Goal: Task Accomplishment & Management: Manage account settings

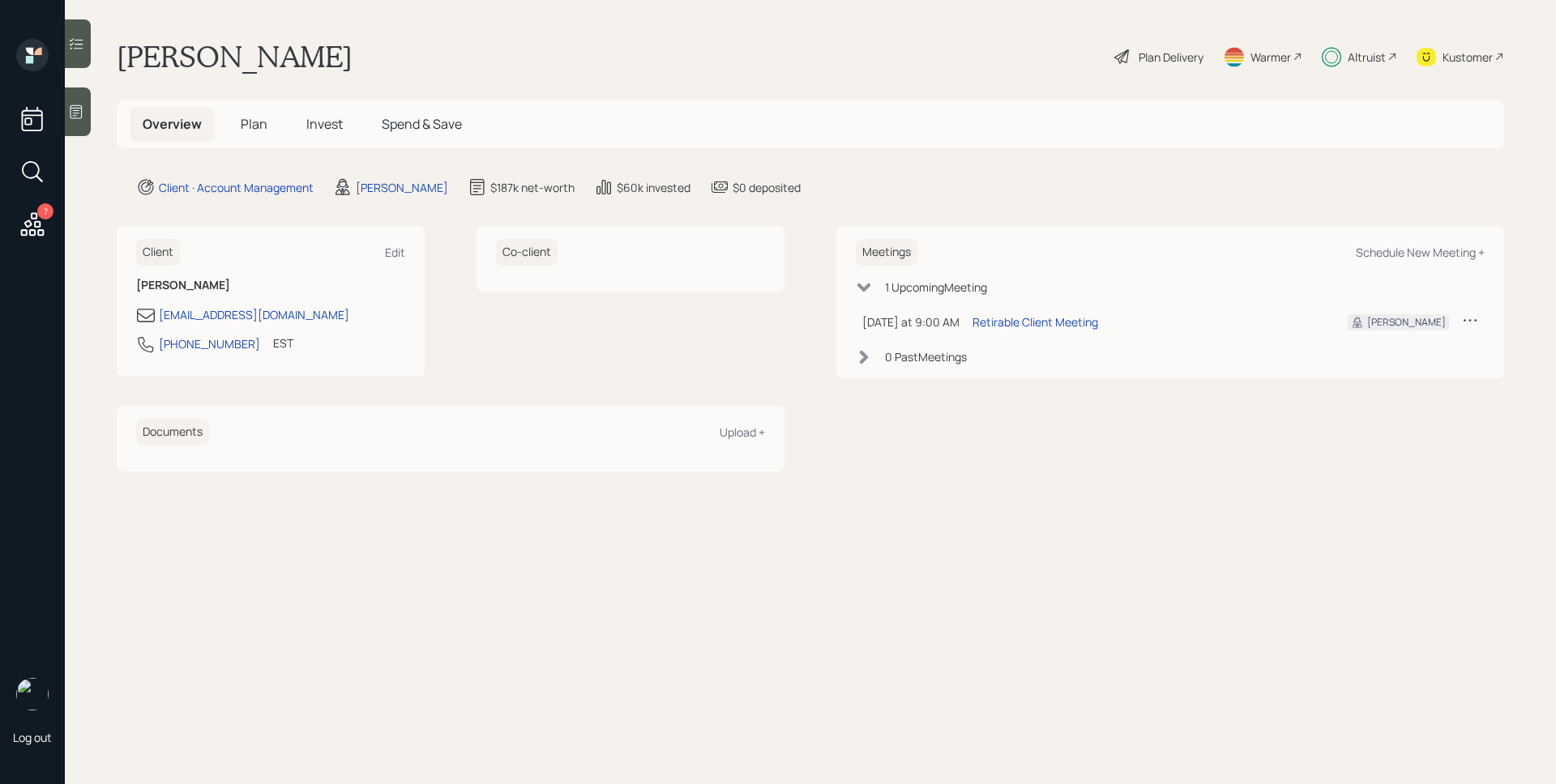
click at [1371, 65] on div "Altruist" at bounding box center [1366, 57] width 38 height 17
click at [1363, 55] on div "Altruist" at bounding box center [1366, 57] width 38 height 17
click at [1149, 51] on div "Plan Delivery" at bounding box center [1171, 57] width 65 height 17
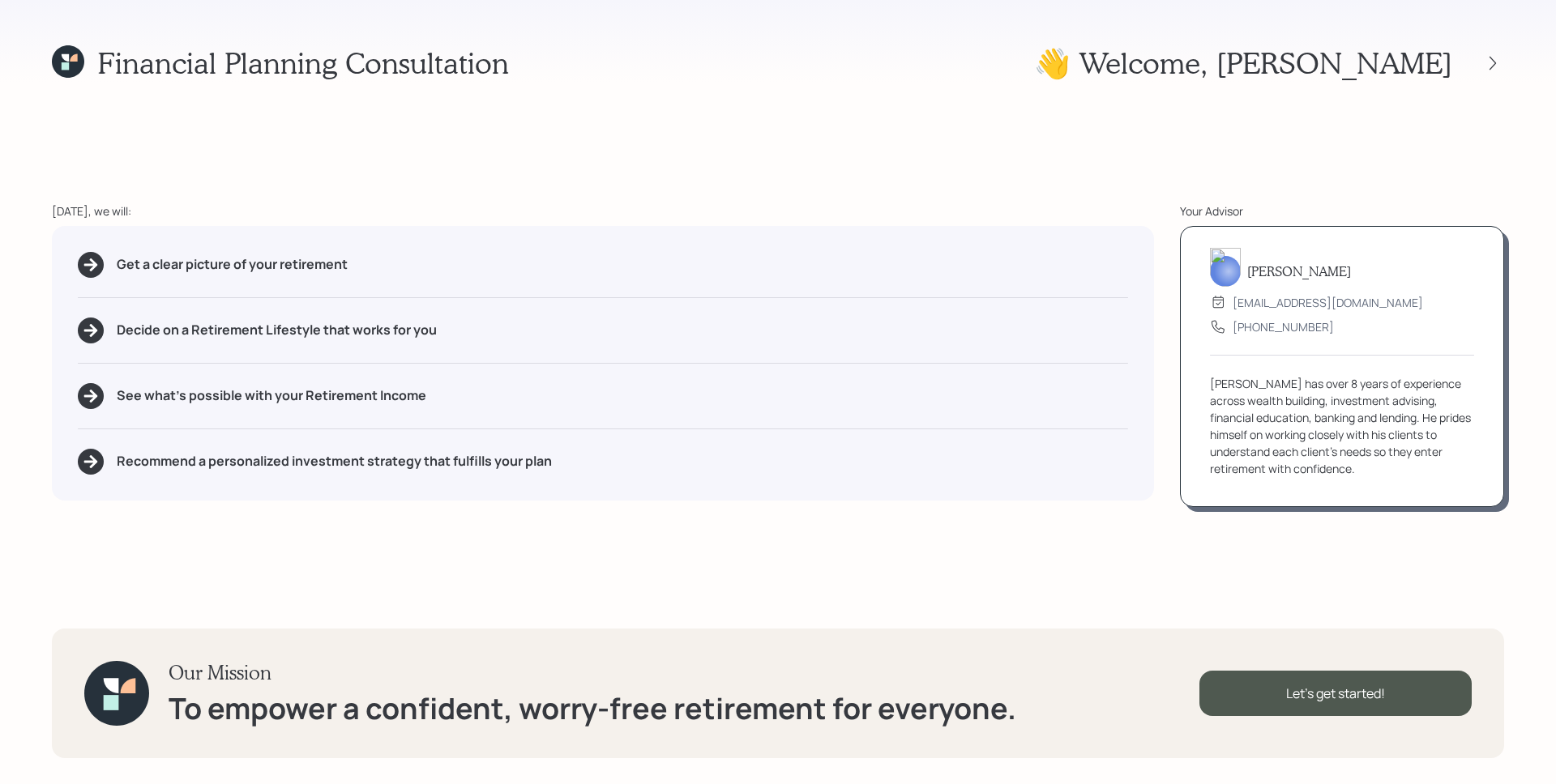
click at [1452, 509] on div "Financial Planning Consultation 👋 Welcome , [PERSON_NAME] [DATE], we will: Get …" at bounding box center [778, 392] width 1556 height 784
click at [1407, 708] on div "Let's get started!" at bounding box center [1335, 694] width 272 height 45
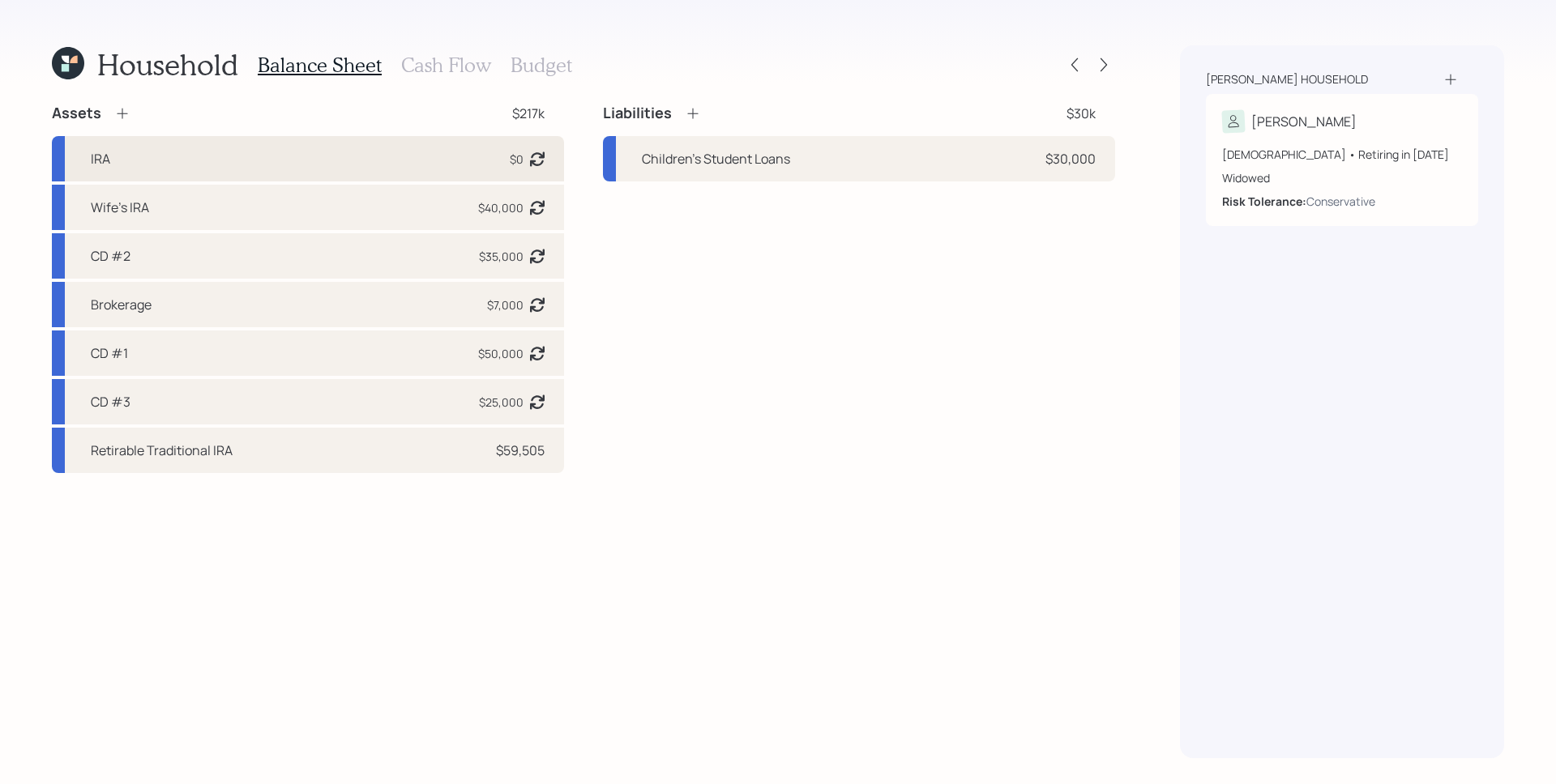
click at [399, 136] on div "IRA $0 Asset balance last updated on [DATE]." at bounding box center [308, 158] width 512 height 45
select select "ira"
select select "balanced"
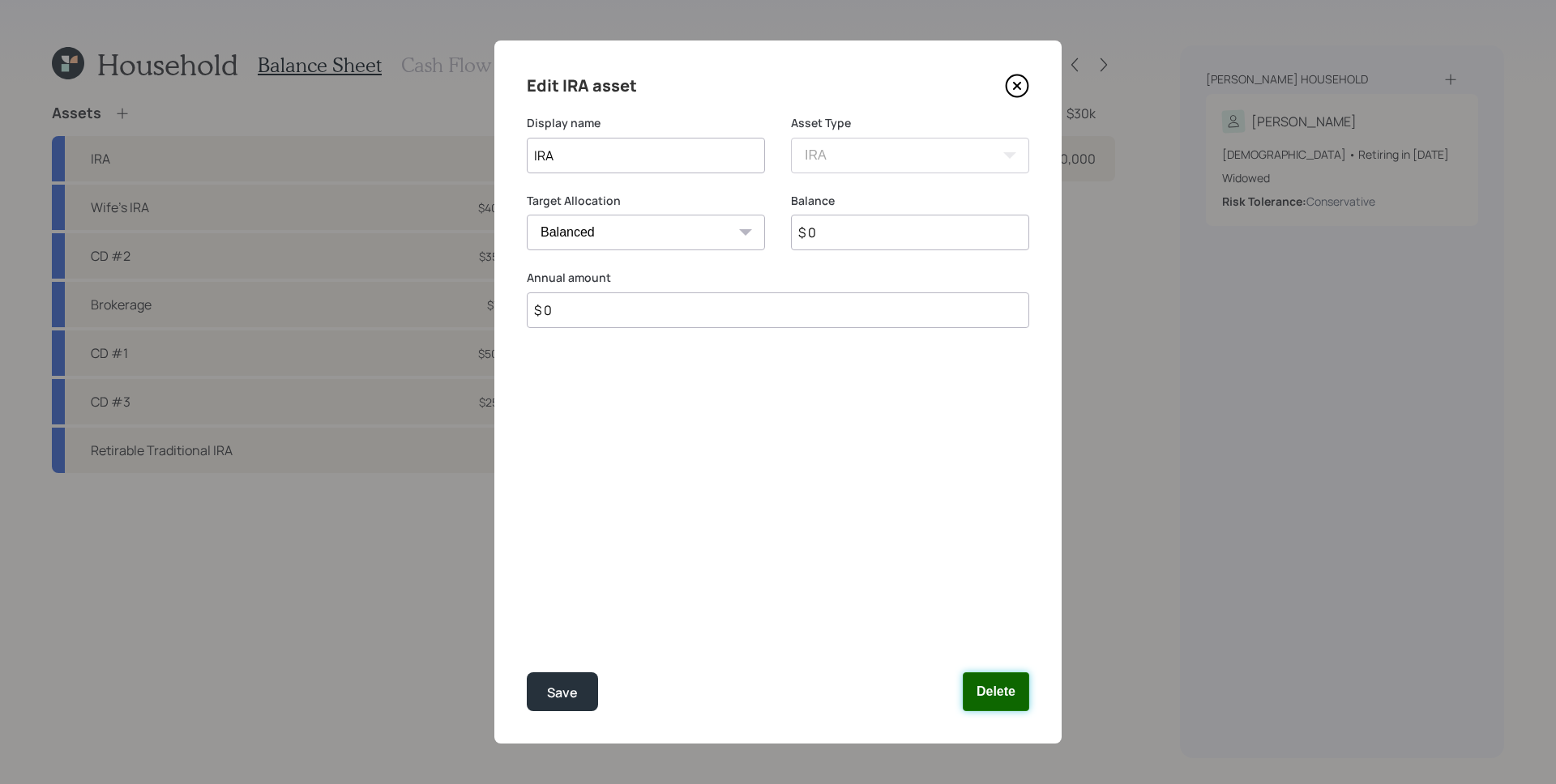
click at [1015, 689] on button "Delete" at bounding box center [995, 691] width 66 height 39
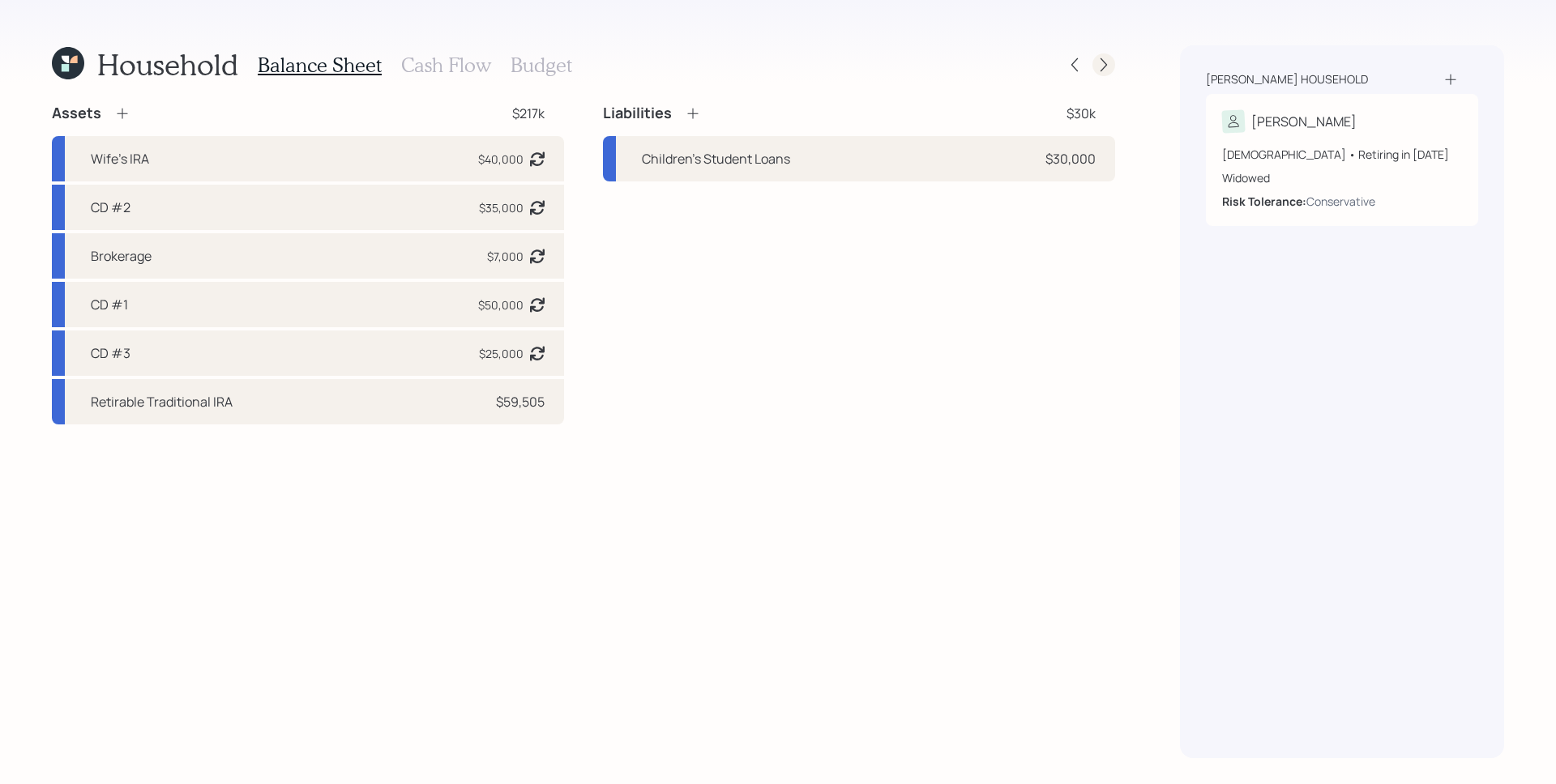
click at [1102, 61] on icon at bounding box center [1104, 65] width 16 height 16
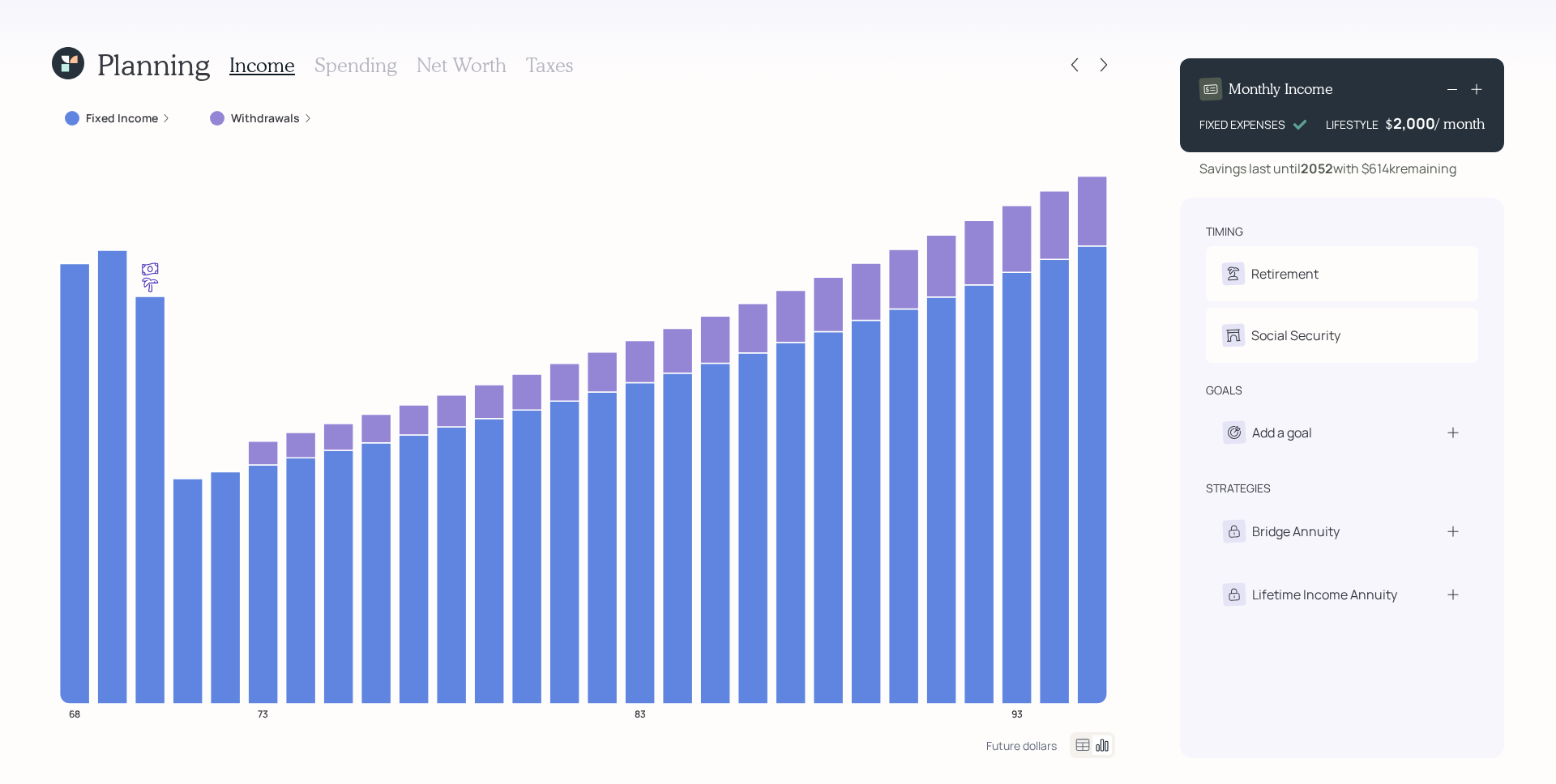
click at [346, 70] on h3 "Spending" at bounding box center [356, 65] width 82 height 24
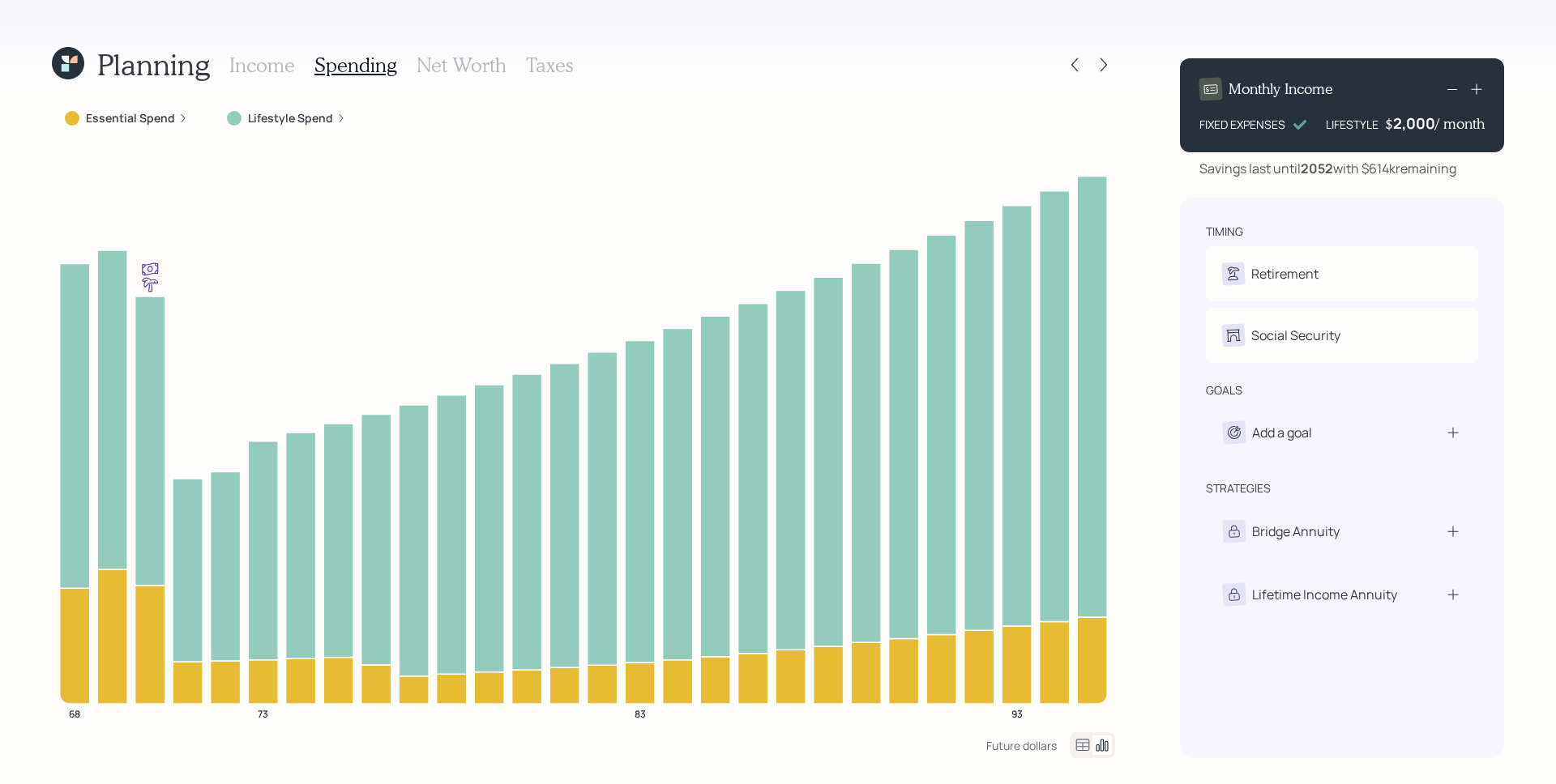
click at [302, 121] on label "Lifestyle Spend" at bounding box center [290, 118] width 85 height 16
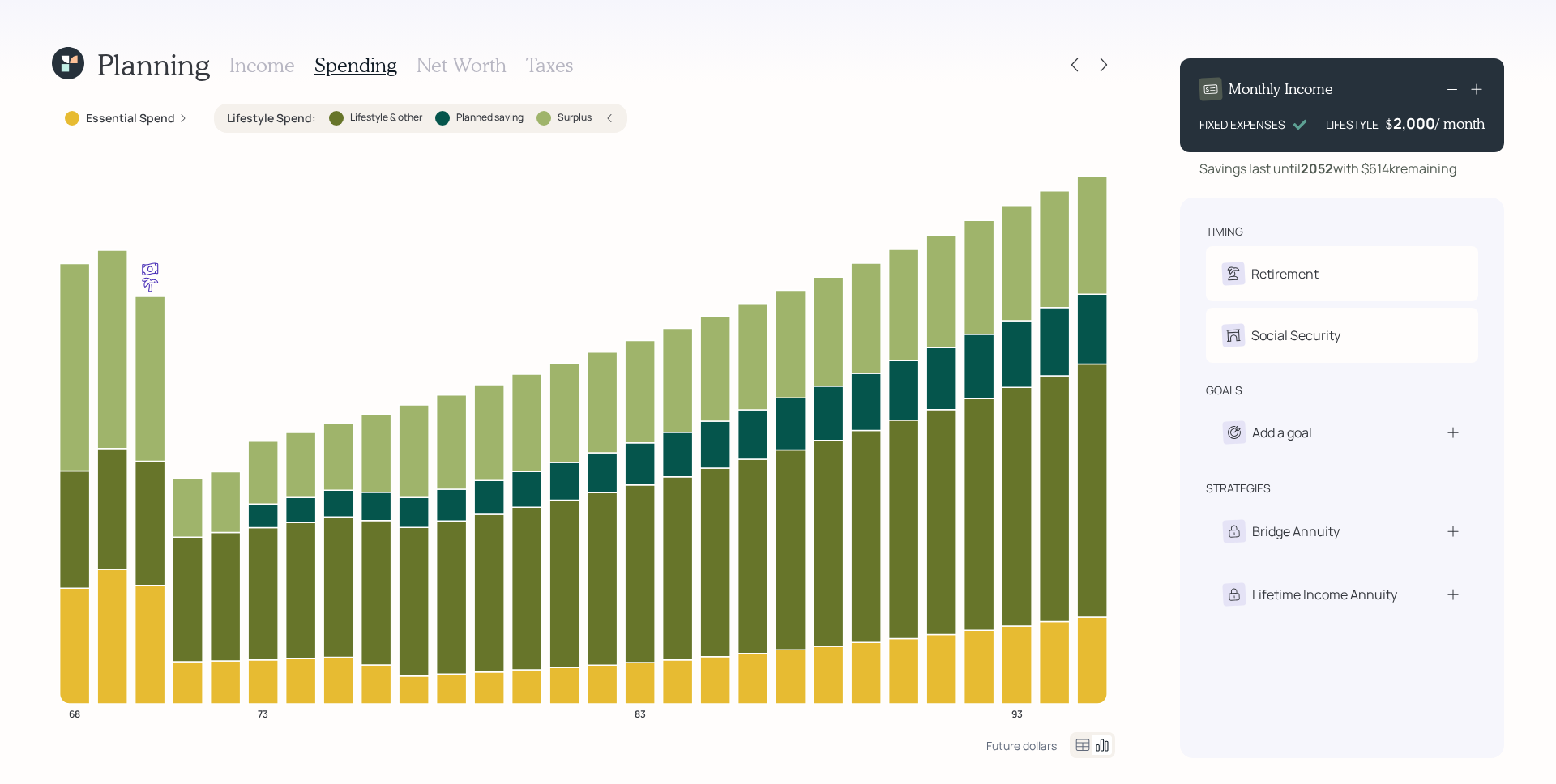
click at [598, 116] on div "Lifestyle Spend : Lifestyle & other Planned saving Surplus" at bounding box center [421, 118] width 387 height 16
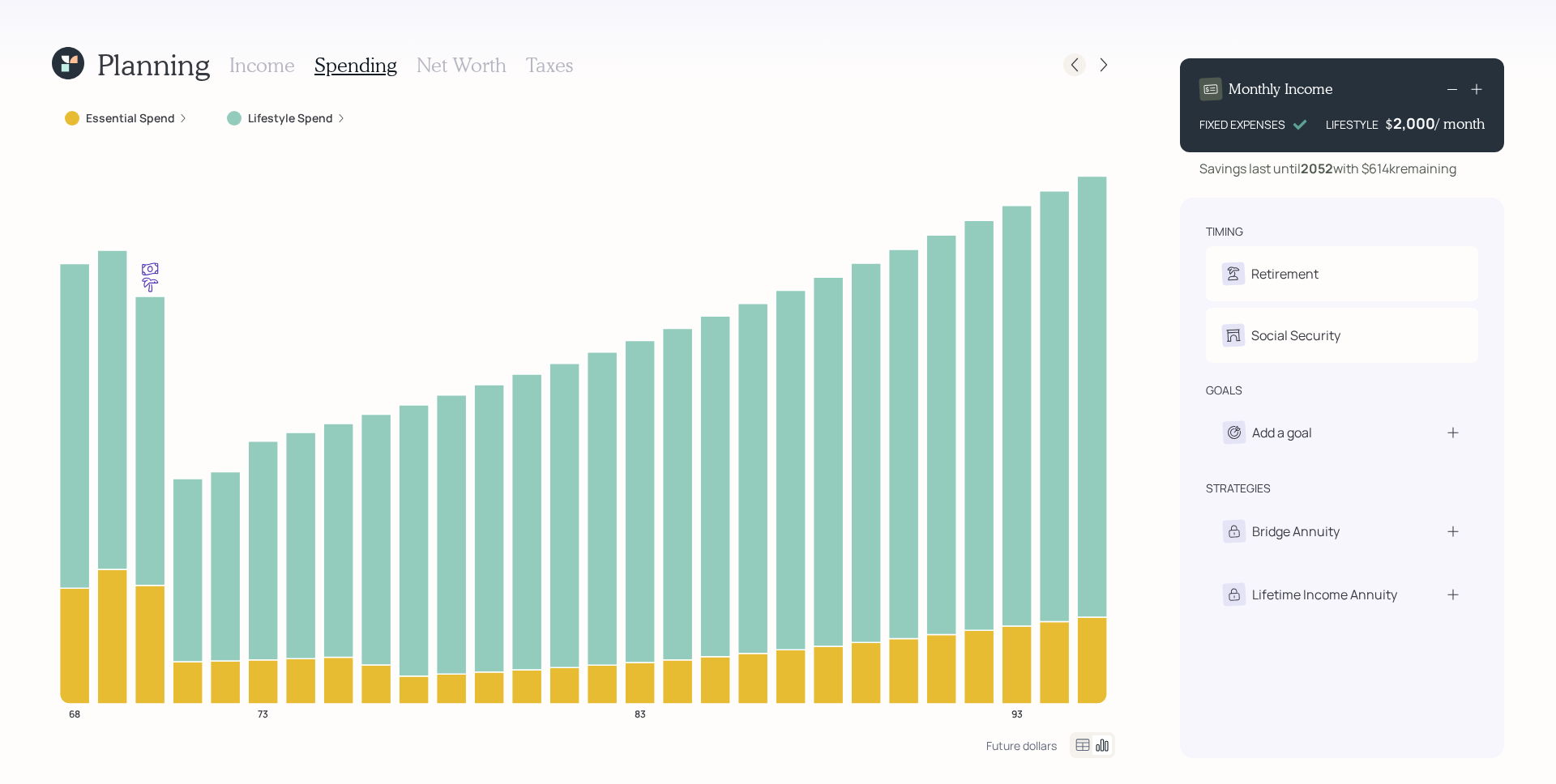
click at [1079, 55] on div at bounding box center [1074, 64] width 23 height 23
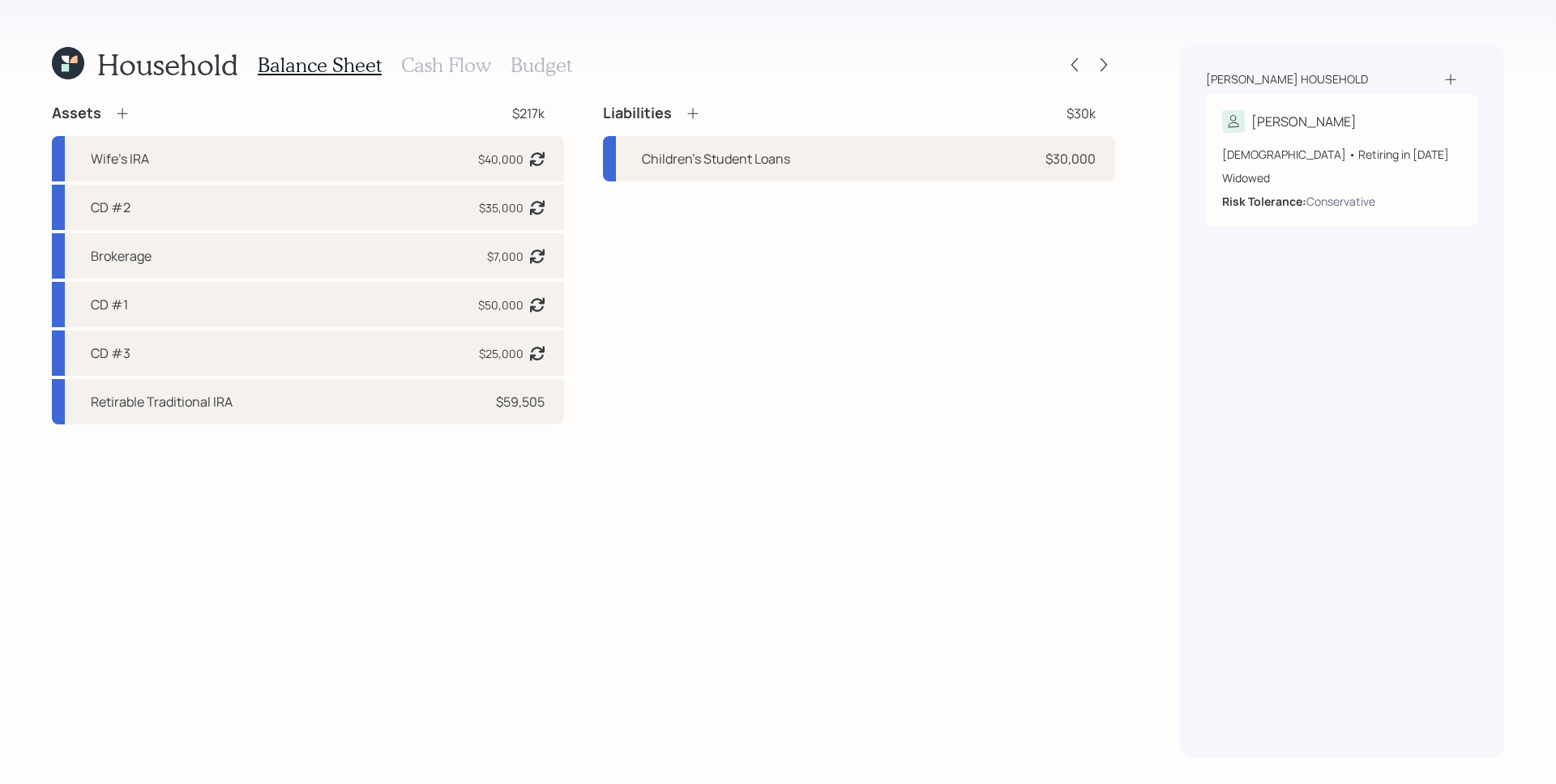
click at [1096, 73] on div at bounding box center [1088, 64] width 52 height 23
click at [1106, 62] on icon at bounding box center [1104, 65] width 16 height 16
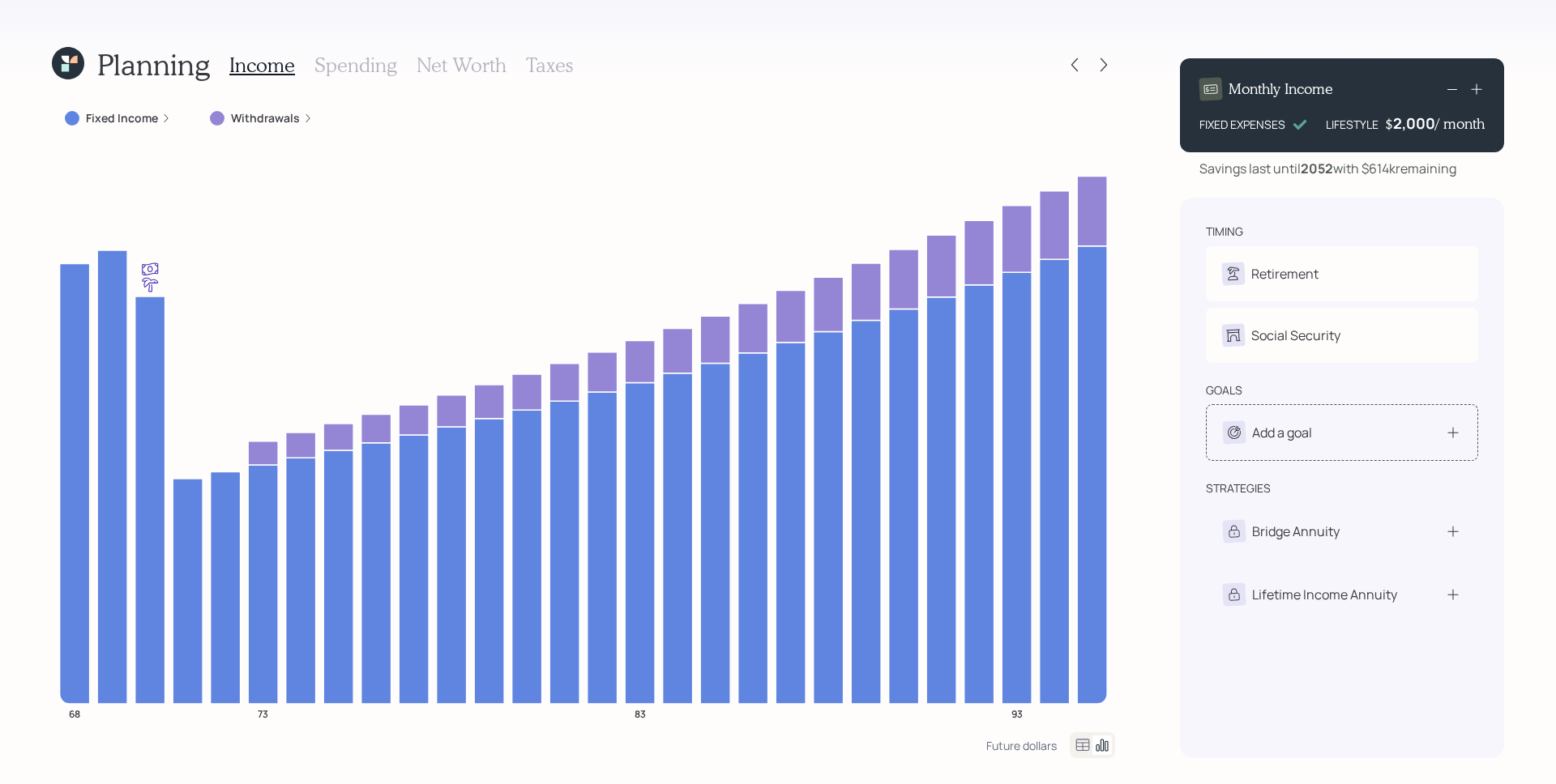
click at [1318, 430] on div "Add a goal" at bounding box center [1342, 432] width 238 height 23
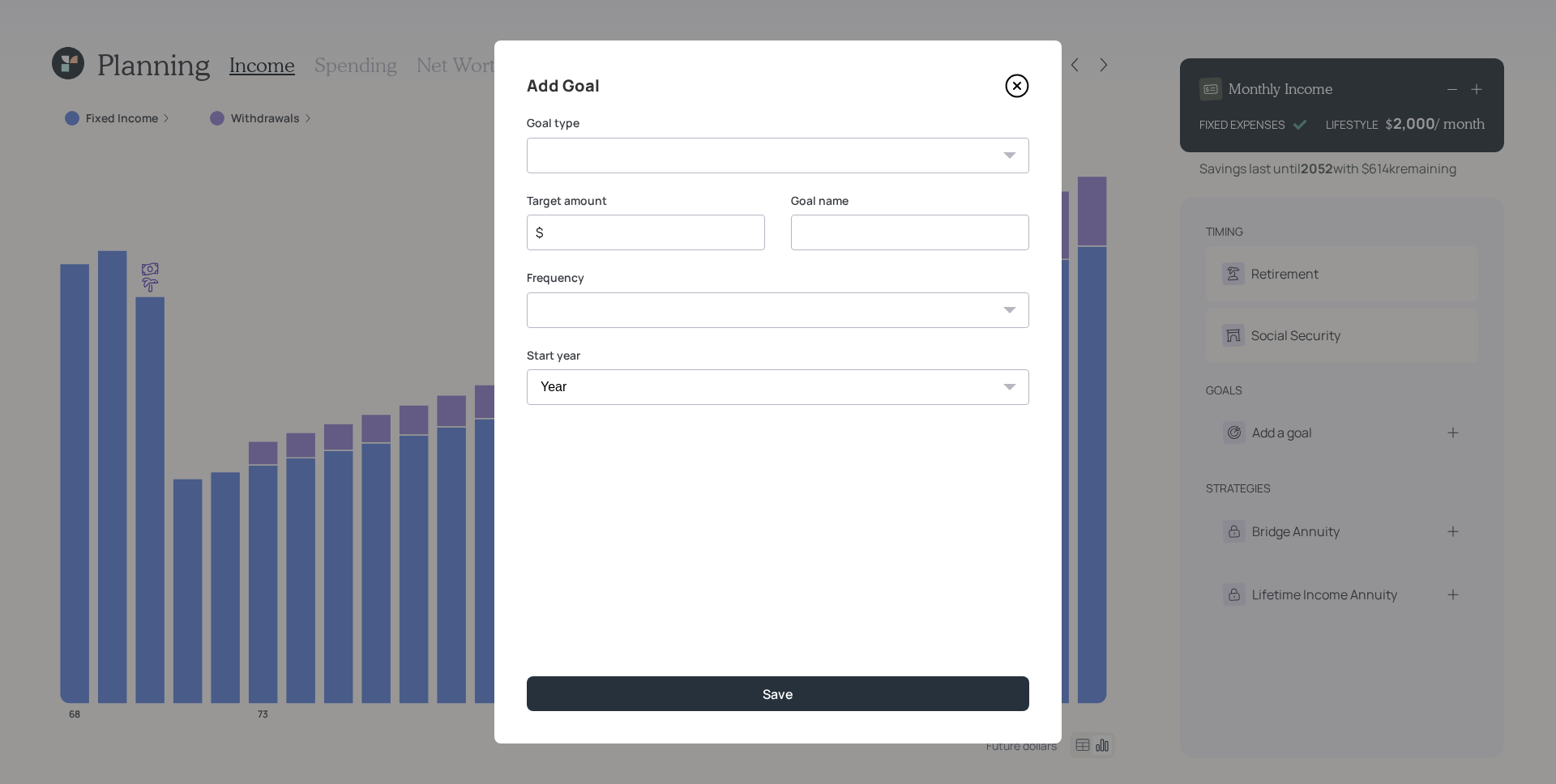
click at [743, 164] on select "Create an emergency fund Donate to charity Purchase a home Make a purchase Supp…" at bounding box center [777, 155] width 502 height 35
select select "other"
click at [527, 137] on select "Create an emergency fund Donate to charity Purchase a home Make a purchase Supp…" at bounding box center [777, 155] width 502 height 35
click at [893, 233] on input "Other" at bounding box center [909, 231] width 238 height 35
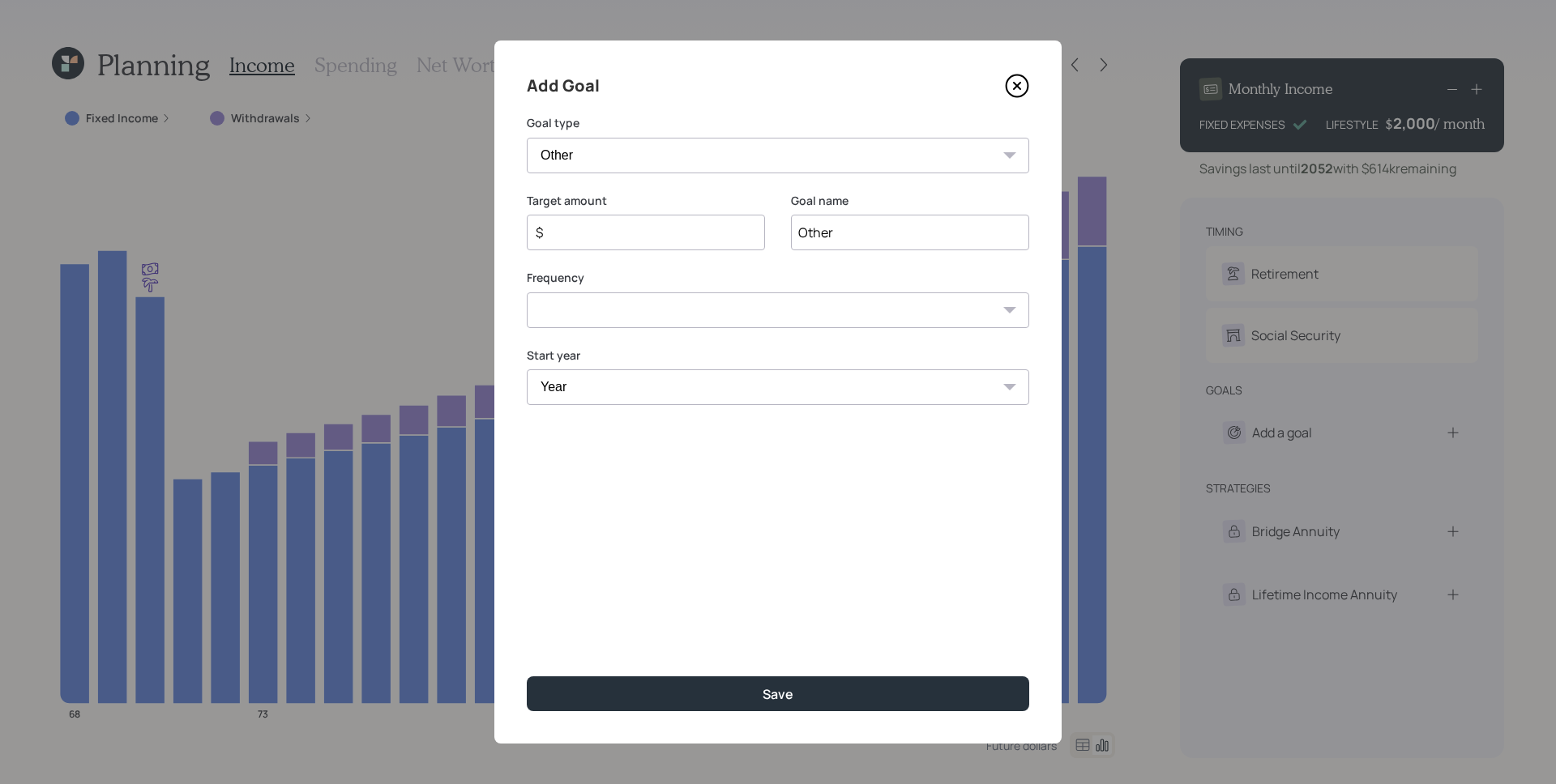
click at [893, 233] on input "Other" at bounding box center [909, 231] width 238 height 35
type input "Home repairs"
click at [556, 214] on div "$" at bounding box center [645, 231] width 238 height 35
click at [564, 234] on input "$" at bounding box center [639, 231] width 211 height 19
type input "$ 15,000"
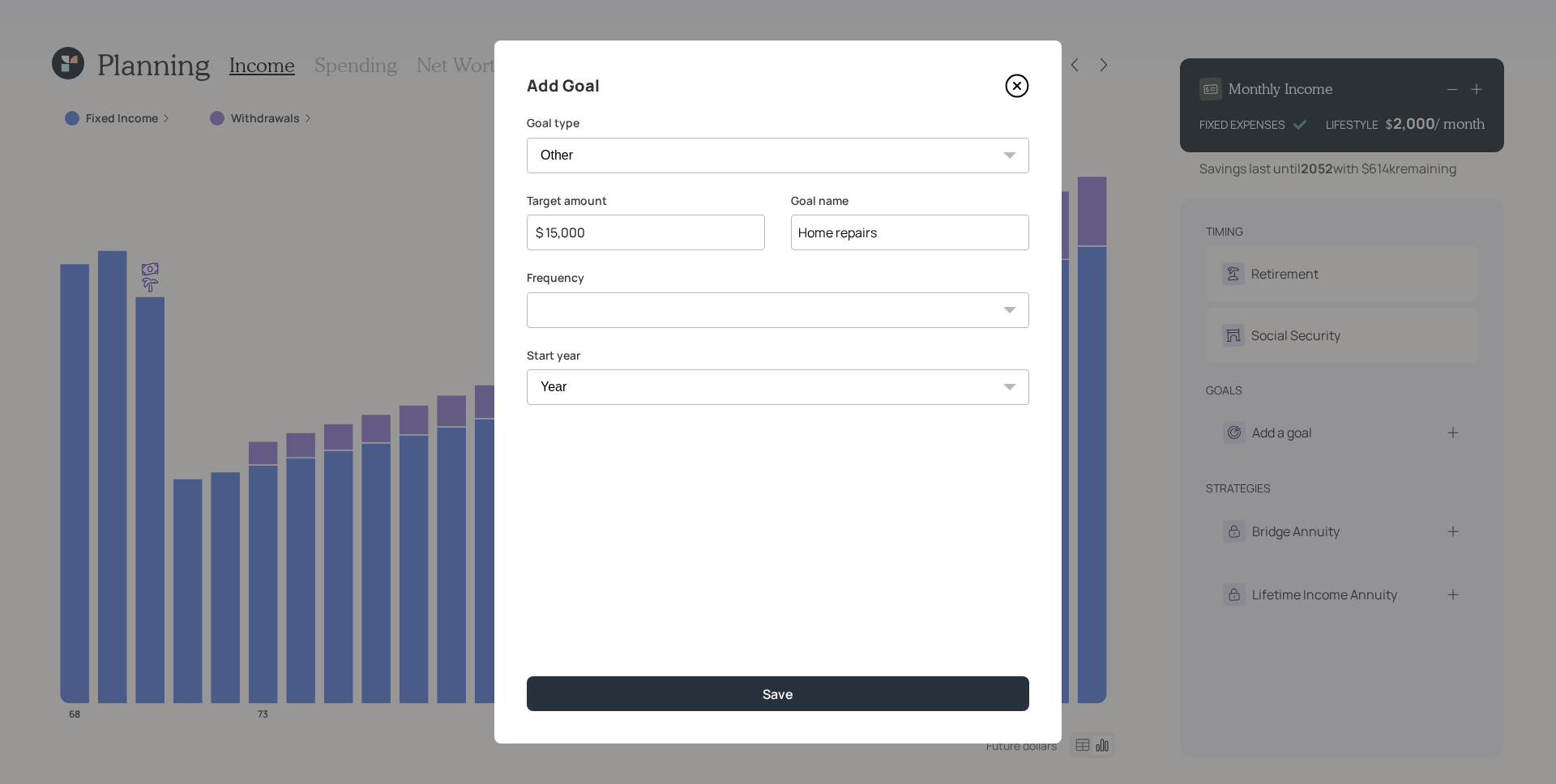
click at [583, 302] on select "One time Every 1 year Every 2 years Every 3 years Every 4 years Every 5 years E…" at bounding box center [777, 309] width 502 height 35
select select "0"
click at [527, 292] on select "One time Every 1 year Every 2 years Every 3 years Every 4 years Every 5 years E…" at bounding box center [777, 309] width 502 height 35
click at [618, 394] on select "Year [DATE] 2026 2027 2028 2029 2030 2031 2032 2033 2034 2035 2036 2037 2038 20…" at bounding box center [777, 386] width 502 height 35
select select "2028"
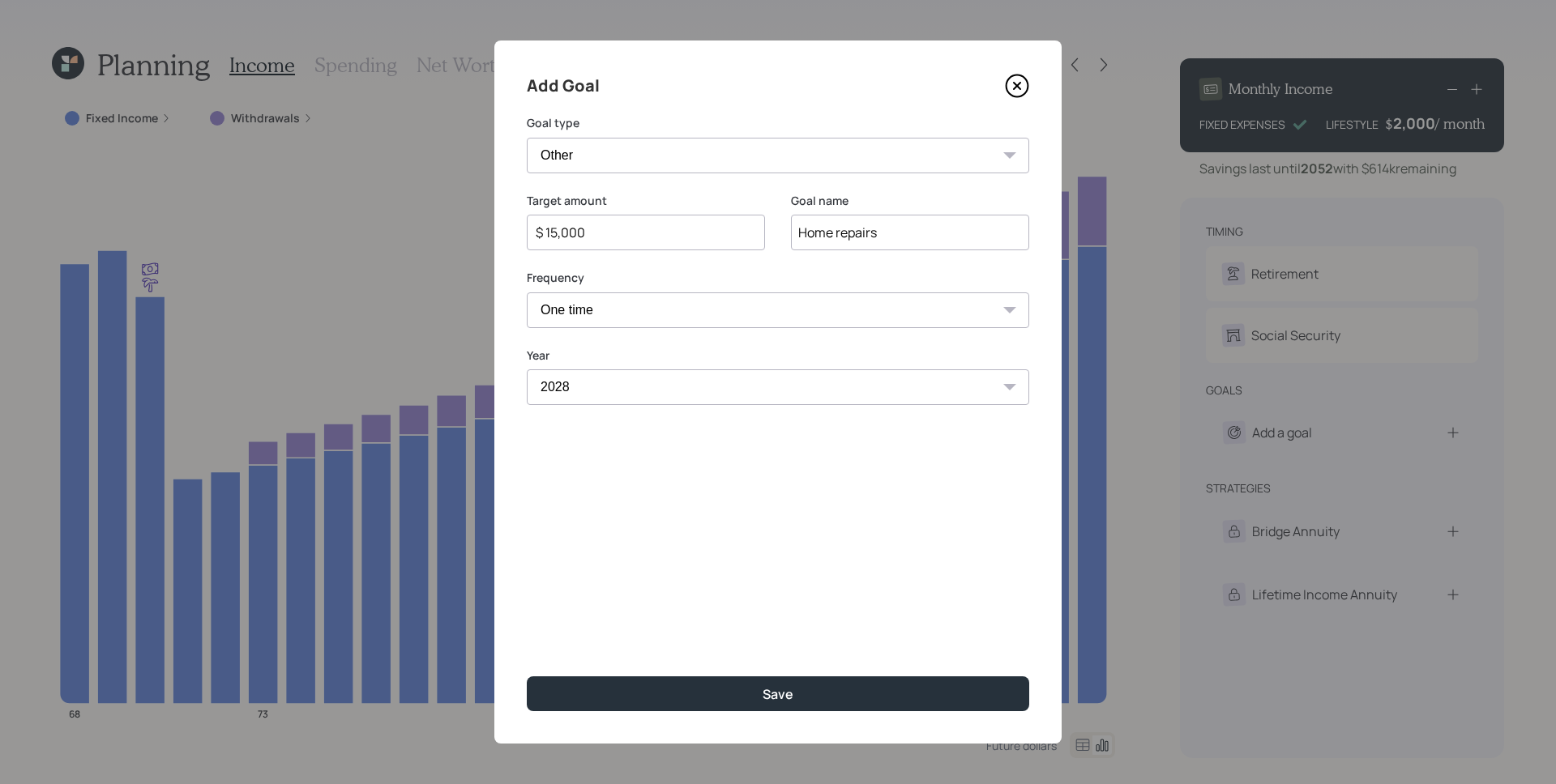
click at [527, 369] on select "Year [DATE] 2026 2027 2028 2029 2030 2031 2032 2033 2034 2035 2036 2037 2038 20…" at bounding box center [777, 386] width 502 height 35
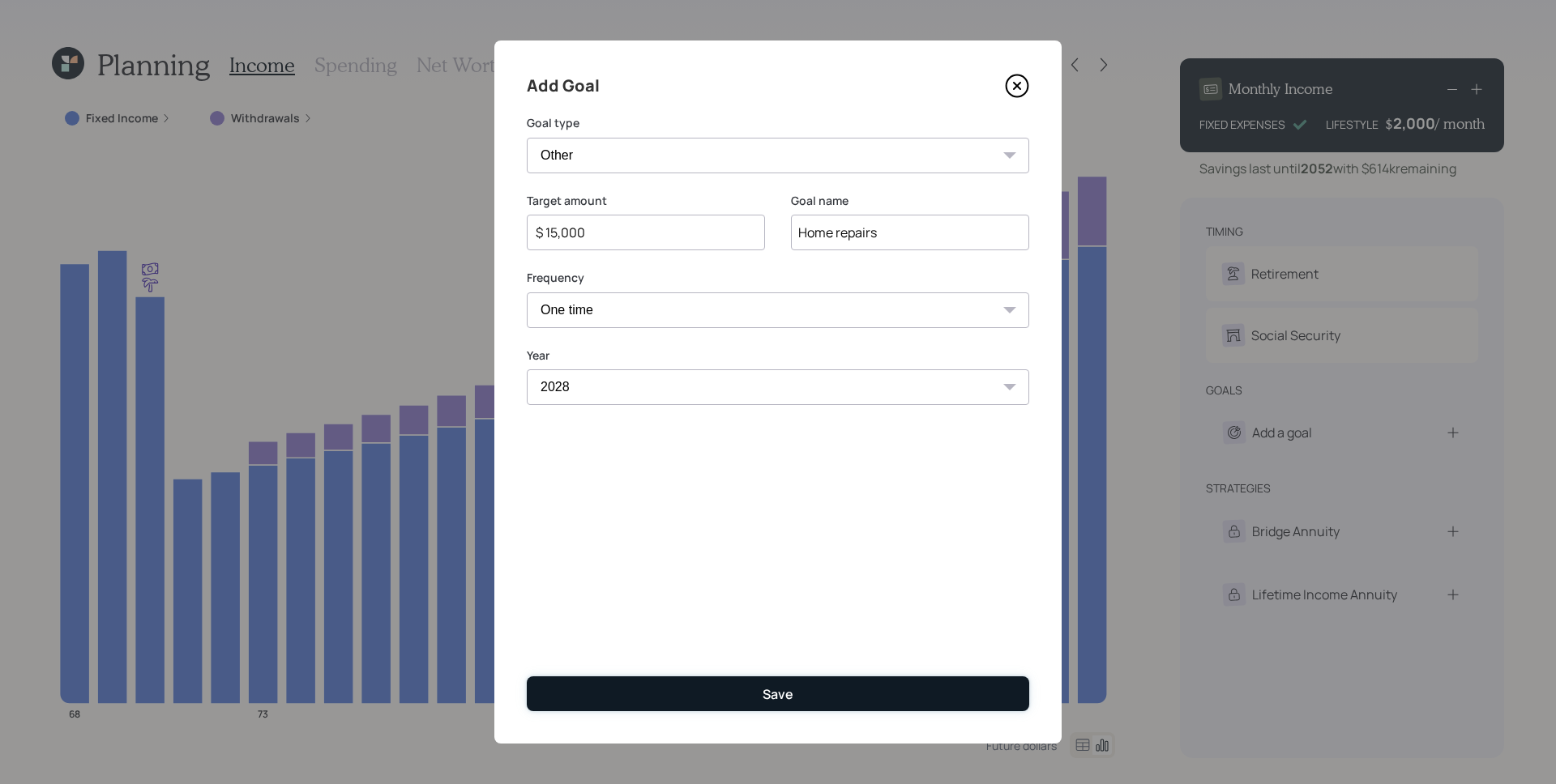
click at [669, 692] on button "Save" at bounding box center [777, 694] width 502 height 35
type input "$"
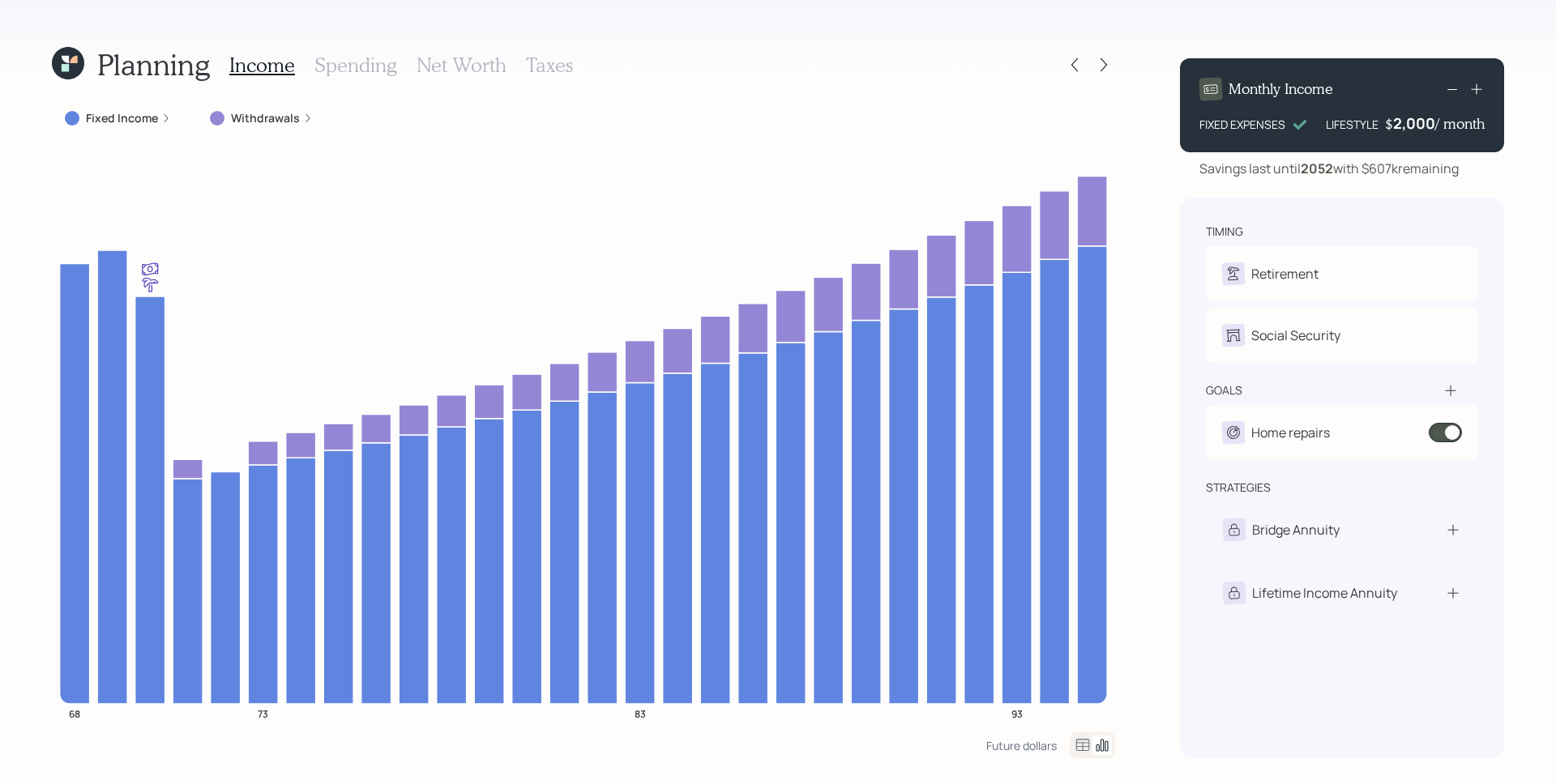
click at [285, 112] on label "Withdrawals" at bounding box center [265, 118] width 69 height 16
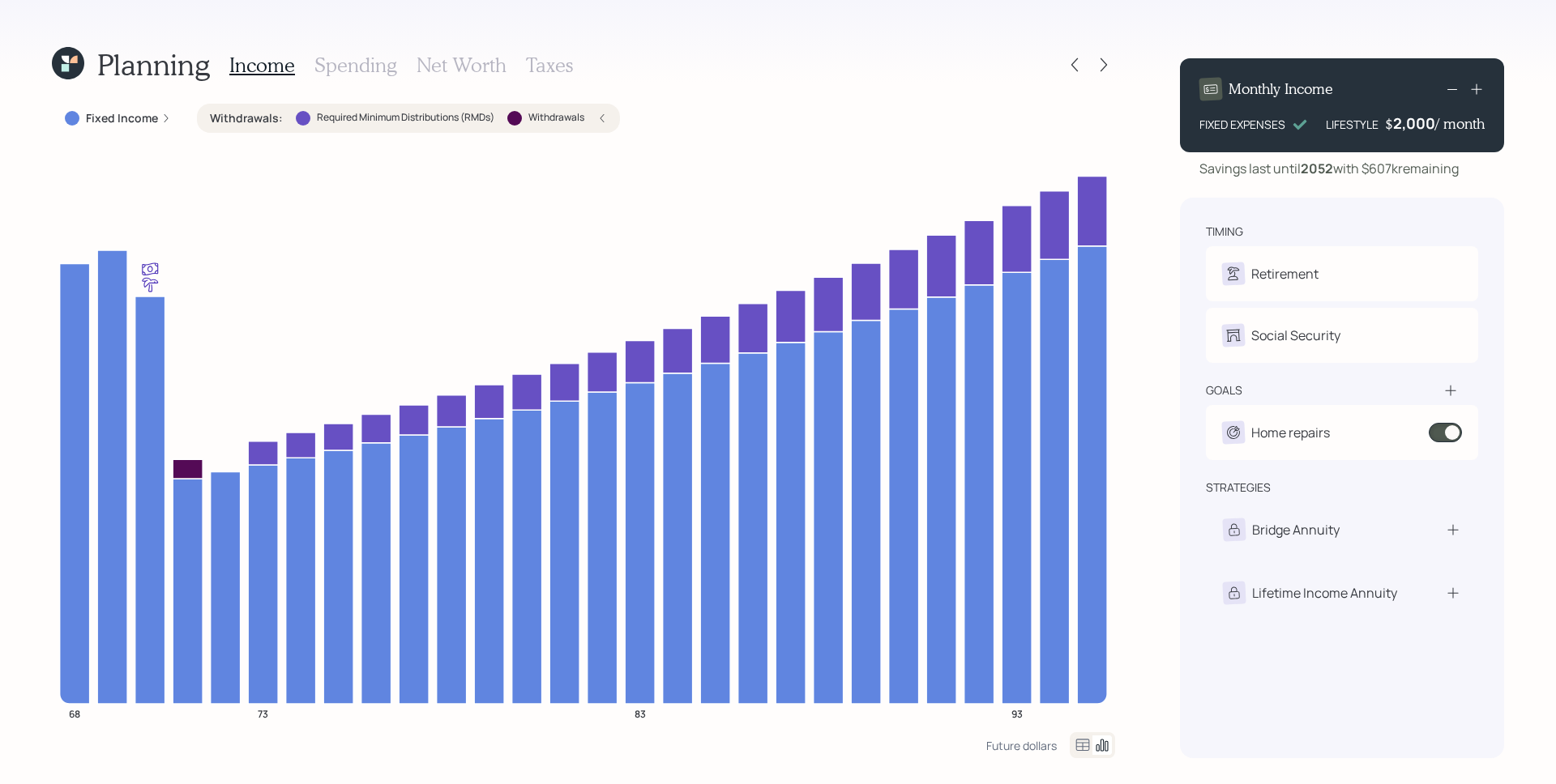
click at [364, 73] on h3 "Spending" at bounding box center [356, 65] width 82 height 24
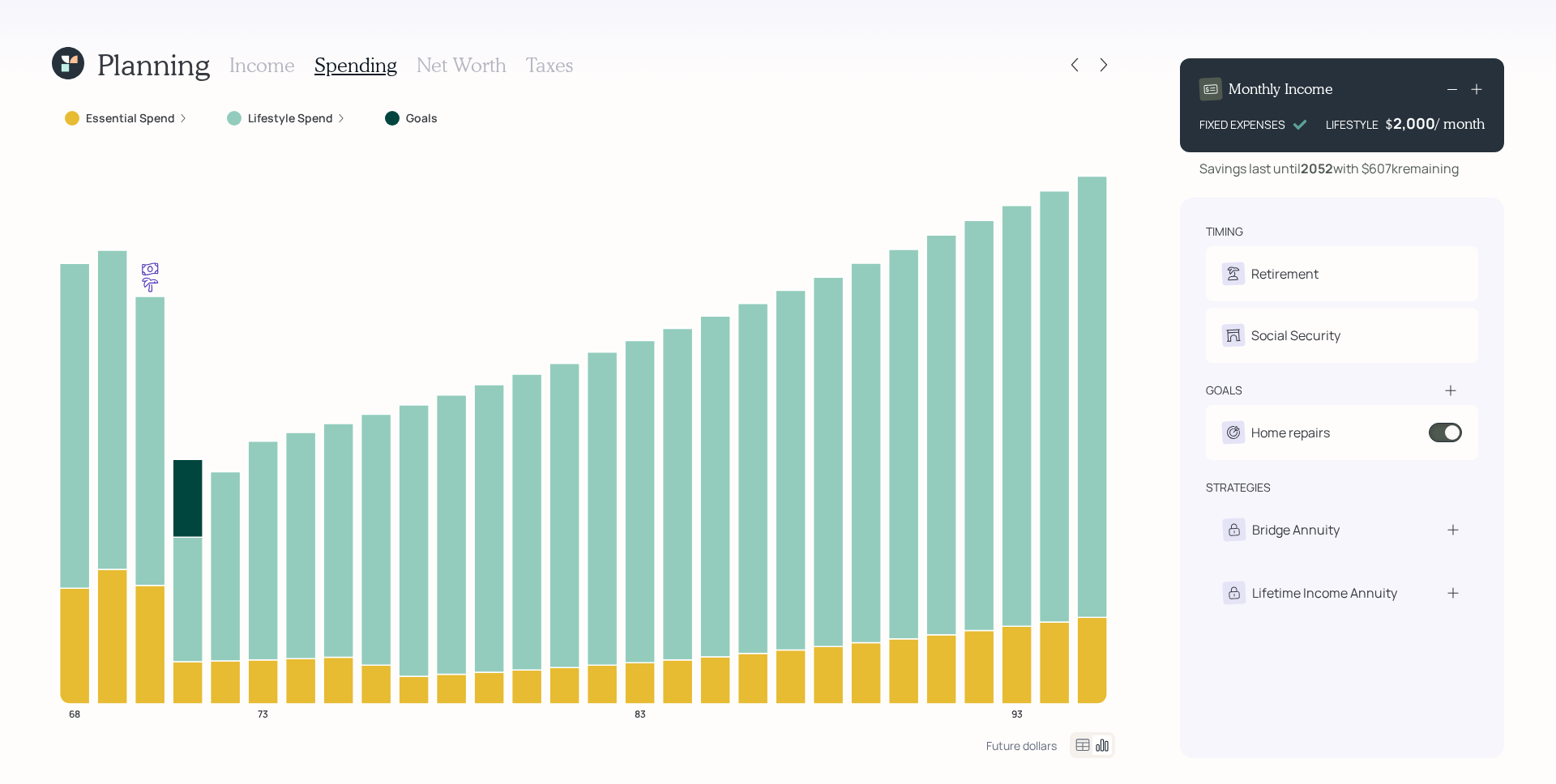
click at [282, 124] on label "Lifestyle Spend" at bounding box center [290, 118] width 85 height 16
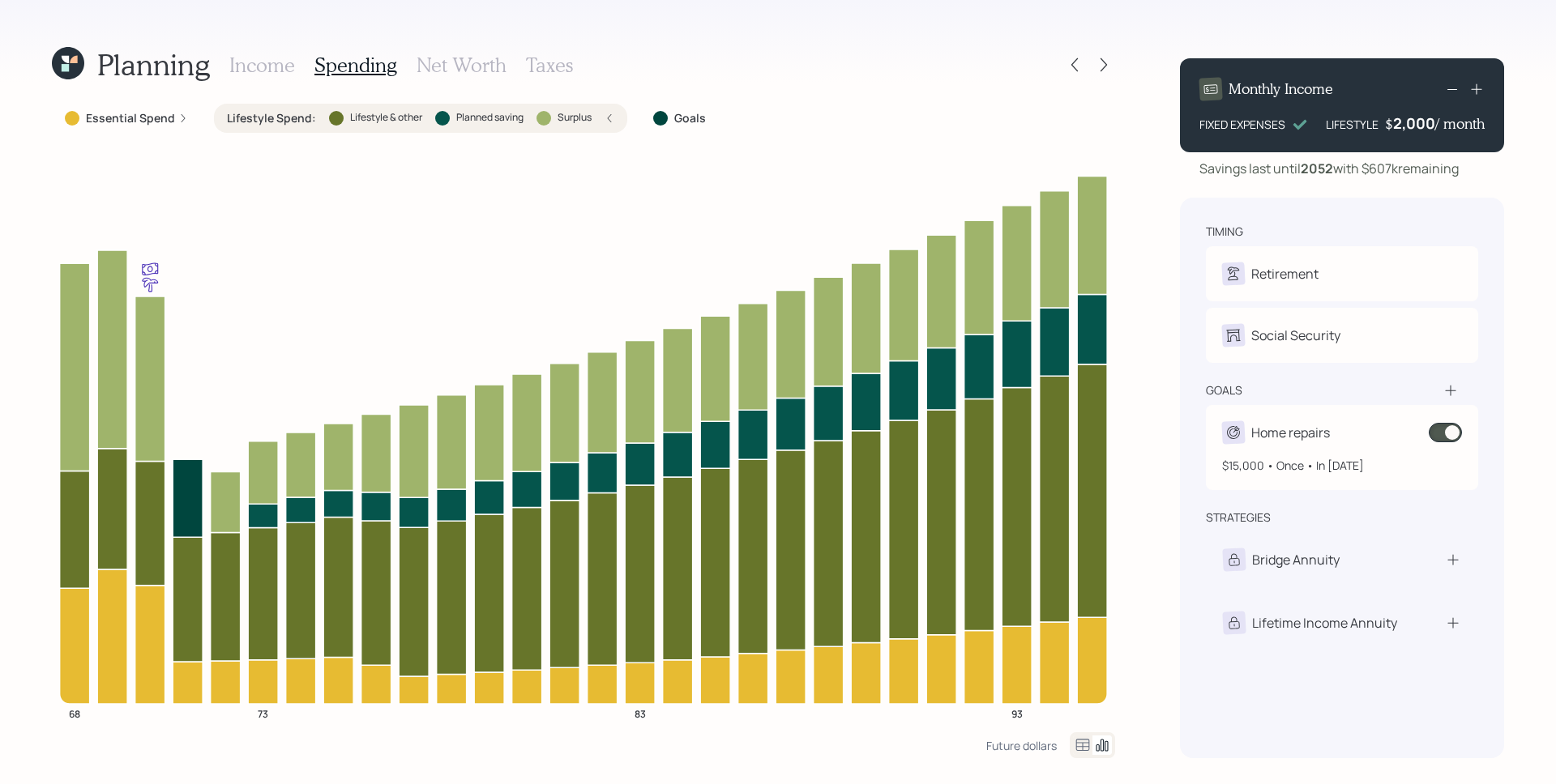
click at [1456, 430] on span at bounding box center [1445, 432] width 33 height 19
click at [1352, 439] on div "Home repairs" at bounding box center [1342, 432] width 240 height 23
select select "0"
select select "2028"
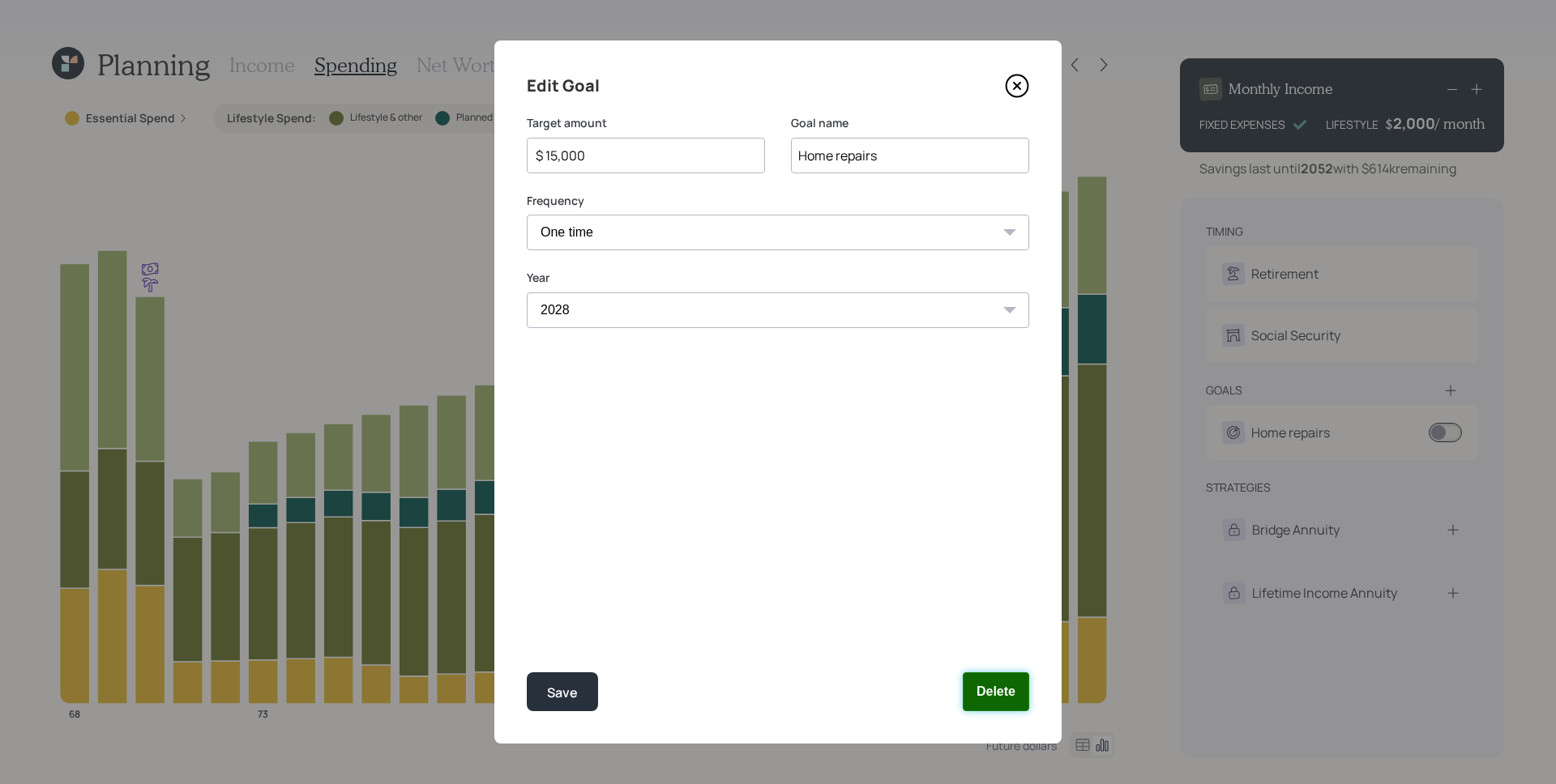
drag, startPoint x: 1010, startPoint y: 694, endPoint x: 969, endPoint y: 625, distance: 80.3
click at [1010, 694] on button "Delete" at bounding box center [995, 691] width 66 height 39
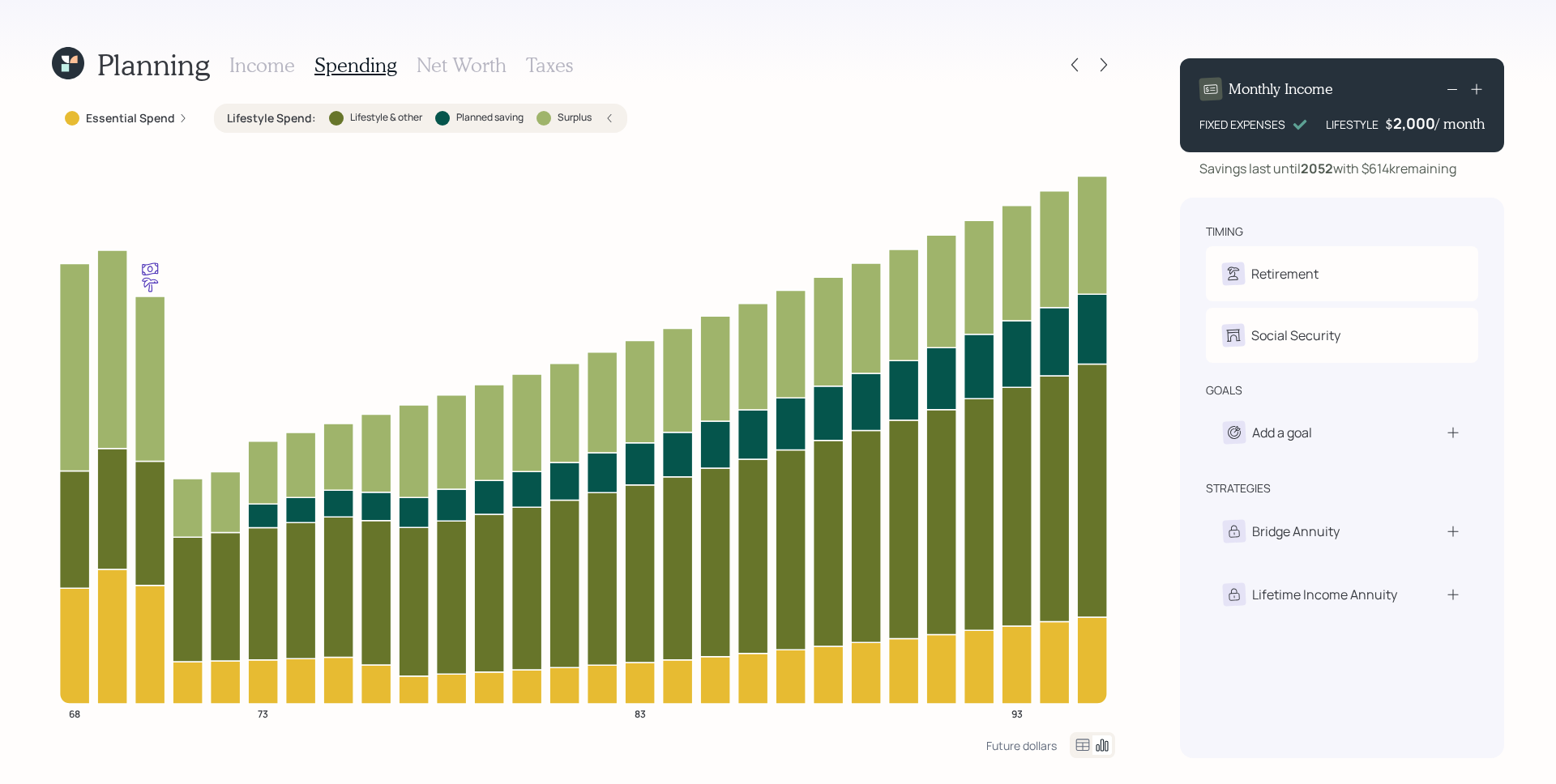
click at [274, 59] on h3 "Income" at bounding box center [261, 65] width 66 height 24
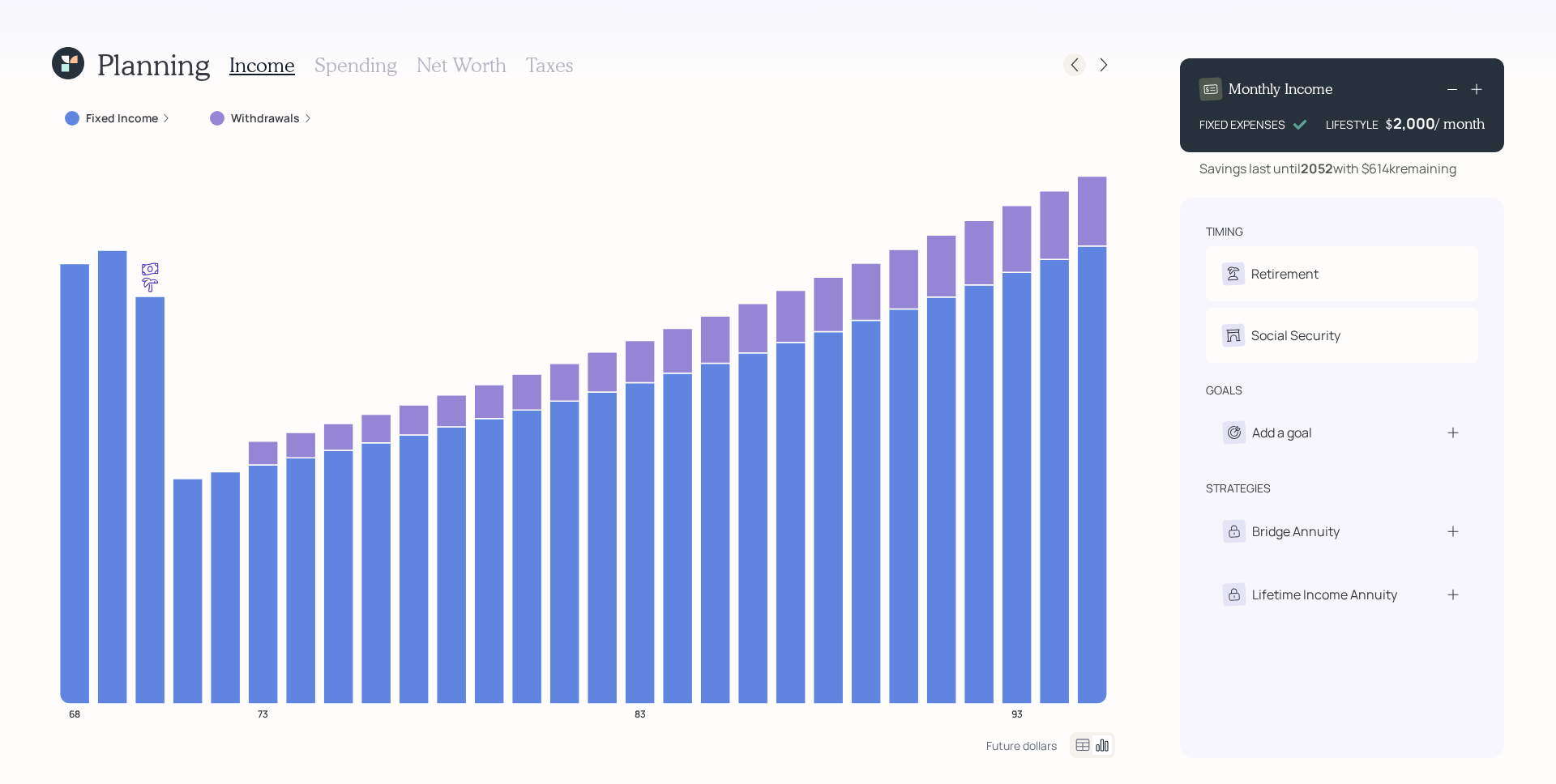
click at [1080, 71] on icon at bounding box center [1075, 65] width 16 height 16
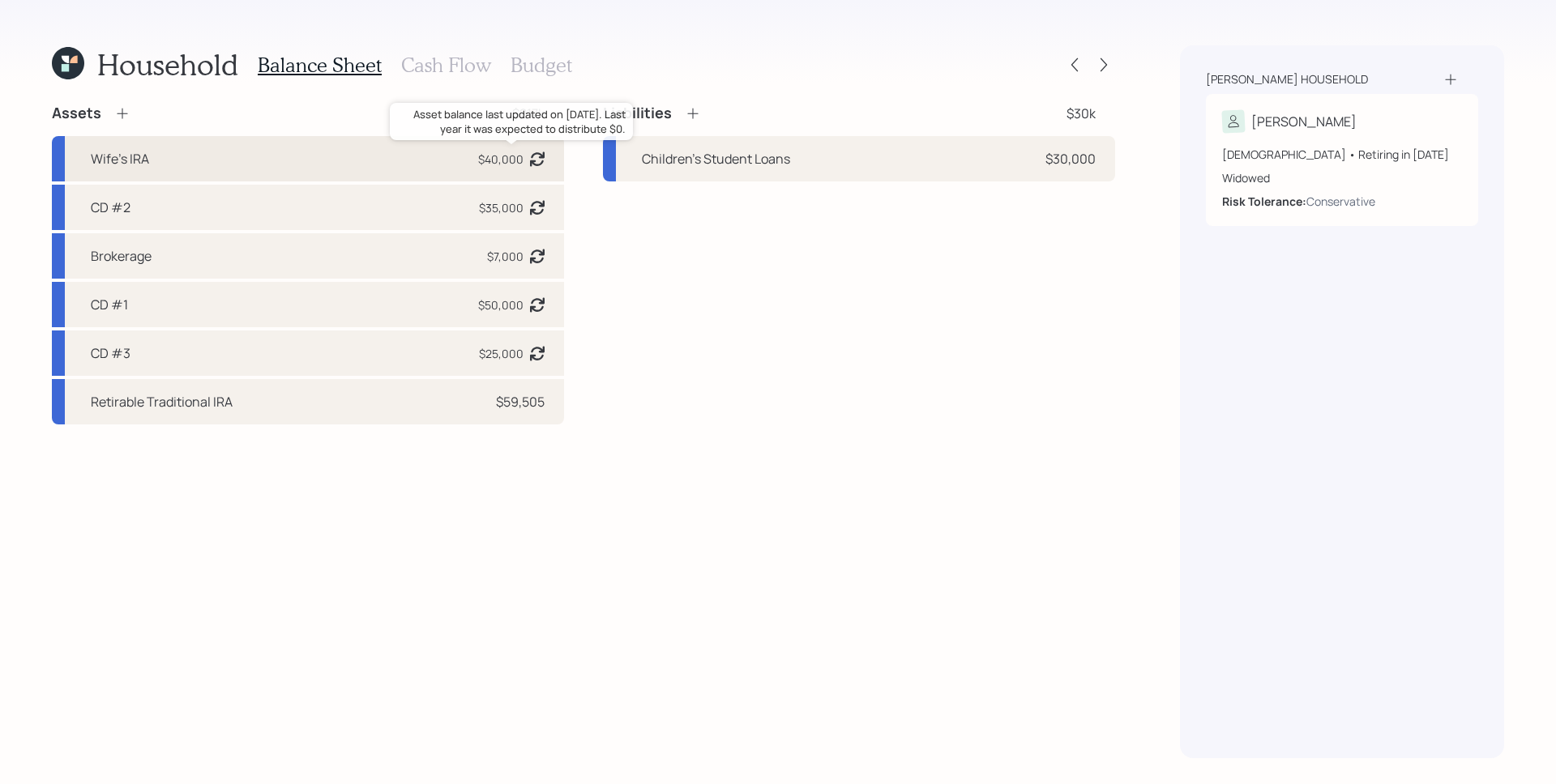
click at [498, 167] on div "$40,000" at bounding box center [500, 159] width 45 height 17
select select "ira"
select select "balanced"
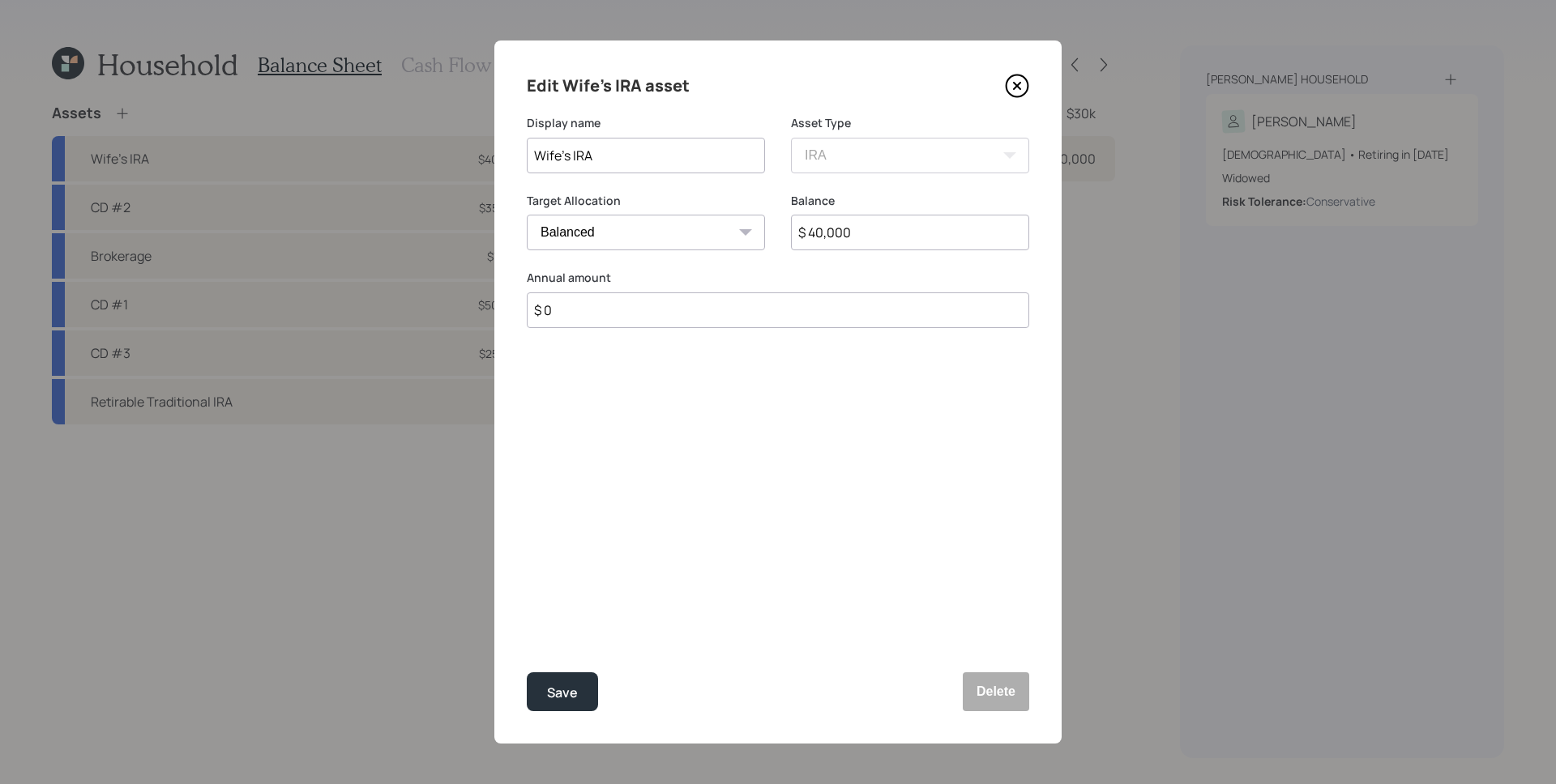
click at [862, 240] on input "$ 40,000" at bounding box center [909, 231] width 238 height 35
type input "$ 46,500"
click at [527, 672] on button "Save" at bounding box center [562, 691] width 71 height 39
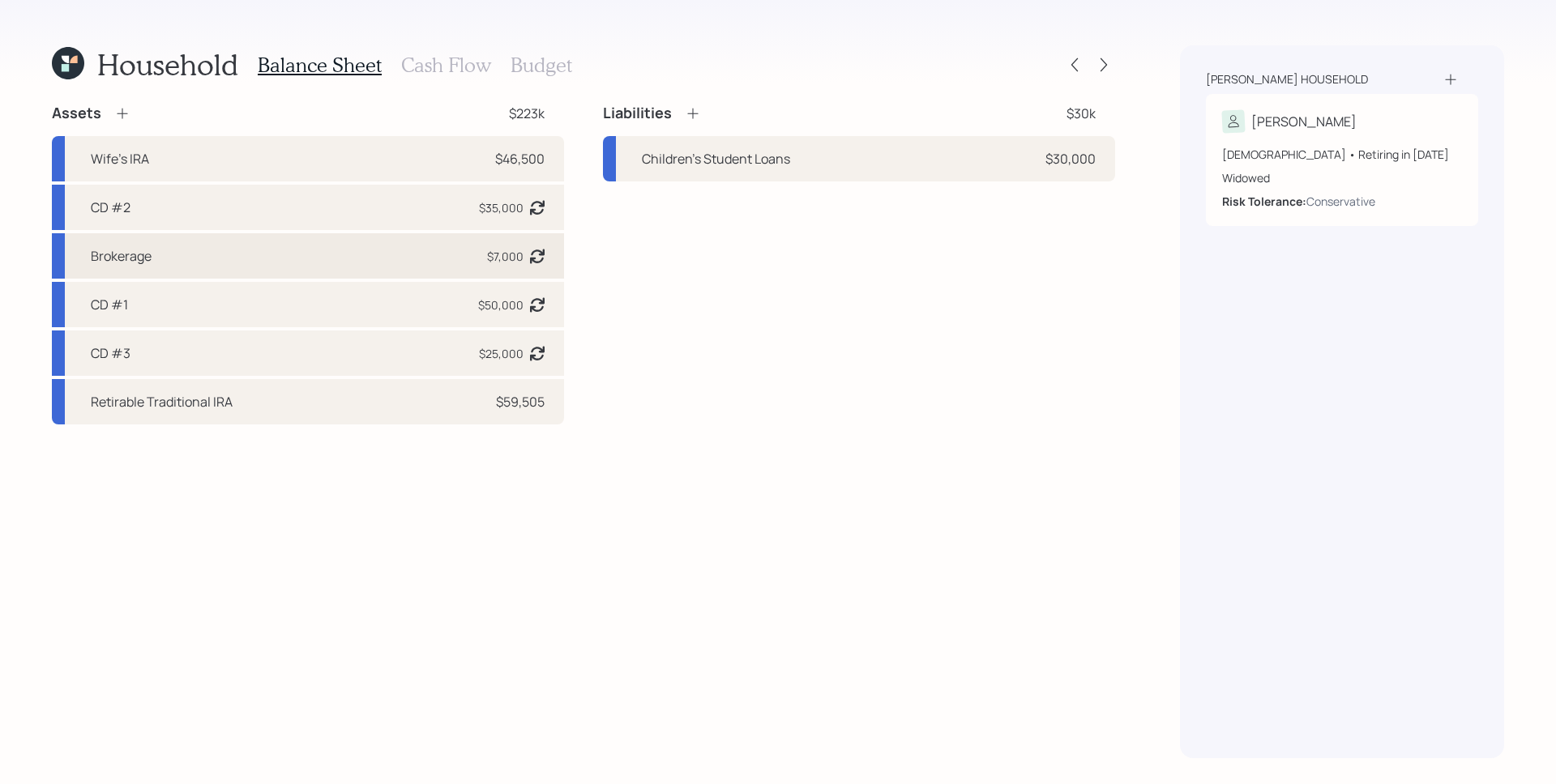
click at [498, 269] on div "Brokerage $7,000 Asset balance last updated on [DATE]. Last year it was expecte…" at bounding box center [308, 256] width 512 height 45
select select "taxable"
select select "balanced"
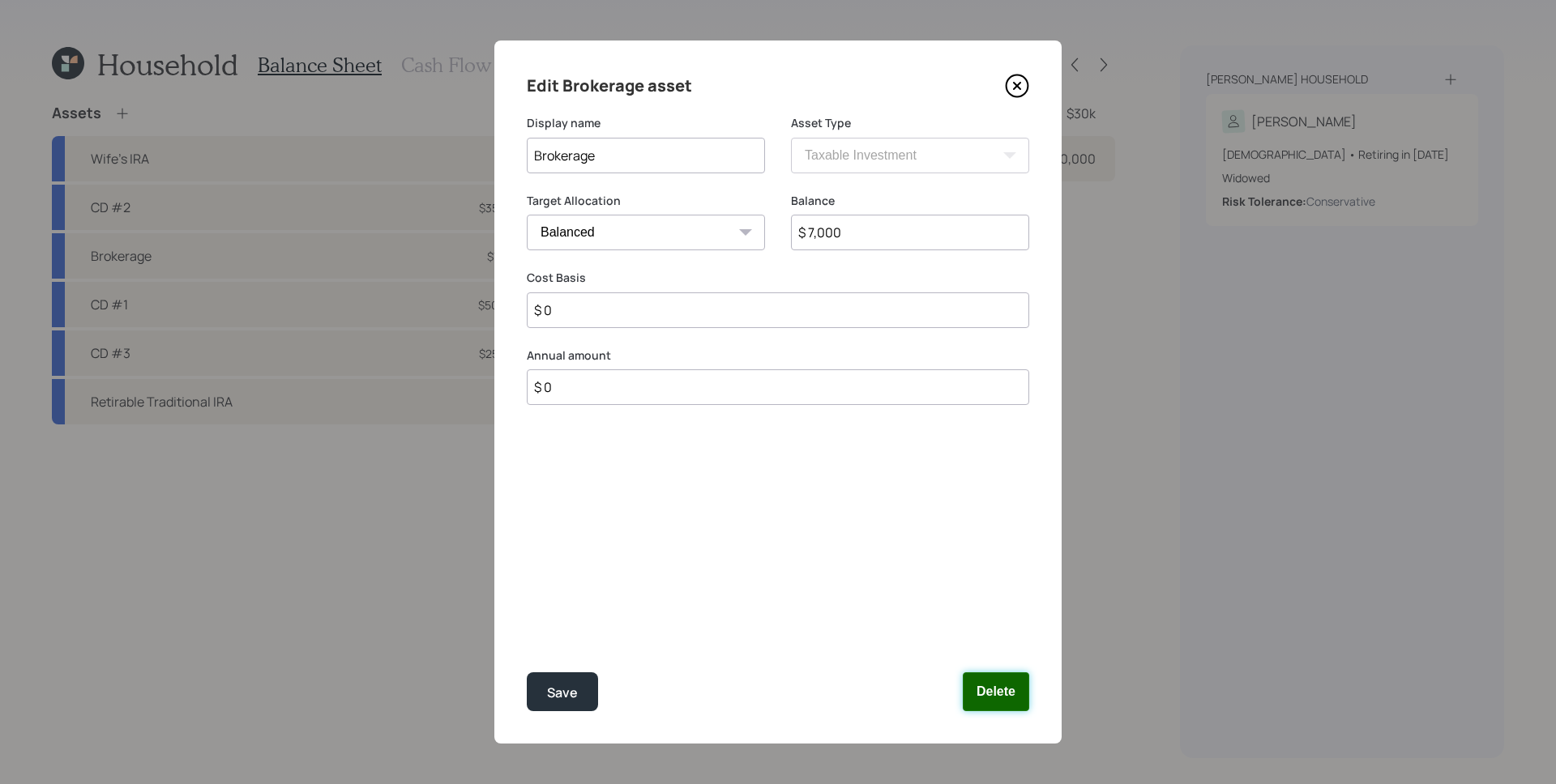
click at [992, 706] on button "Delete" at bounding box center [995, 691] width 66 height 39
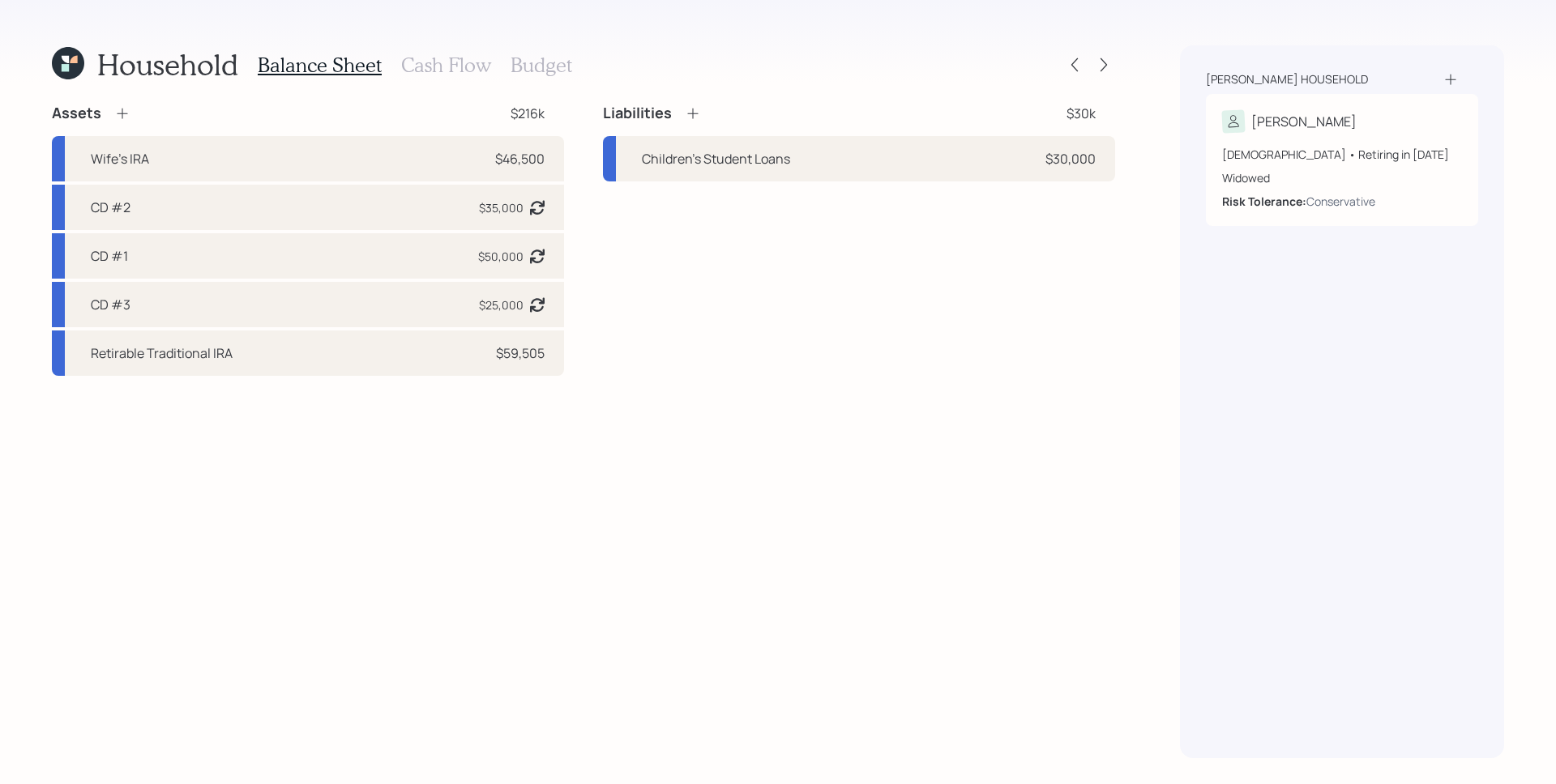
click at [126, 109] on icon at bounding box center [122, 113] width 16 height 16
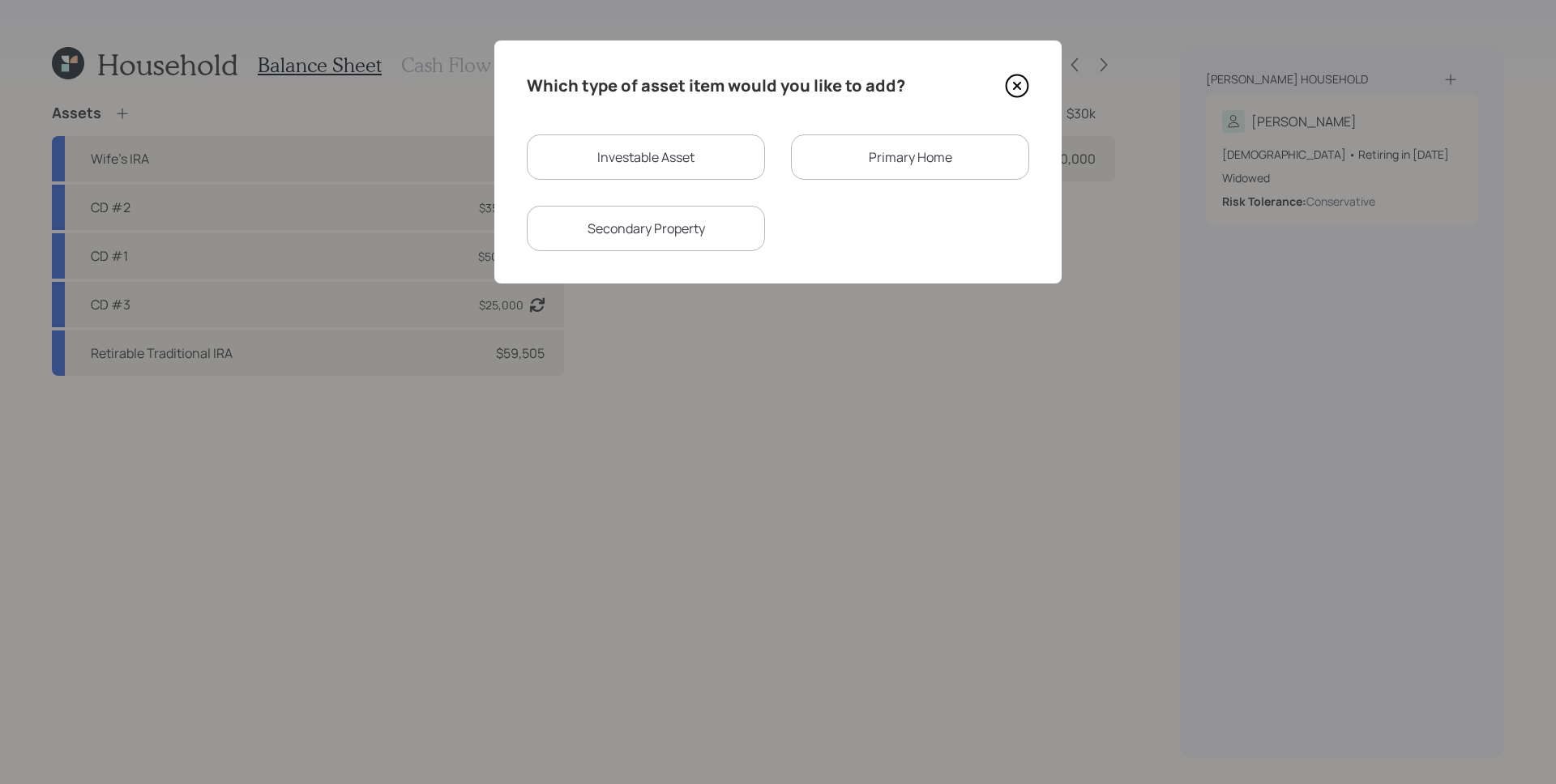
click at [679, 174] on div "Investable Asset" at bounding box center [645, 157] width 238 height 45
select select "taxable"
select select "balanced"
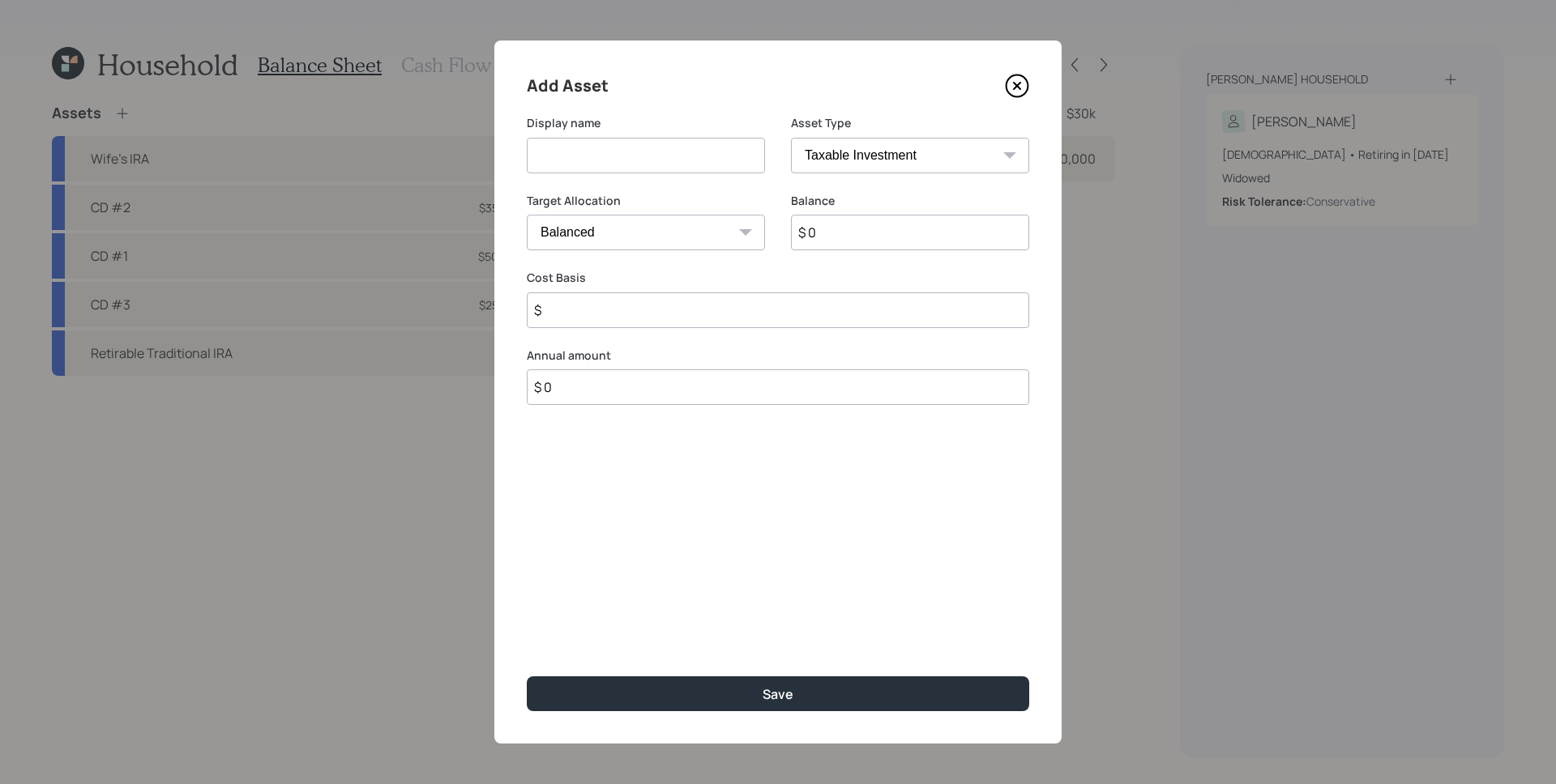
click at [673, 149] on input at bounding box center [645, 155] width 238 height 35
type input "JPMC IRA"
click at [927, 139] on select "SEP [PERSON_NAME] IRA 401(k) [PERSON_NAME] 401(k) 403(b) [PERSON_NAME] 403(b) 4…" at bounding box center [909, 155] width 238 height 35
select select "ira"
click at [791, 137] on select "SEP [PERSON_NAME] IRA 401(k) [PERSON_NAME] 401(k) 403(b) [PERSON_NAME] 403(b) 4…" at bounding box center [909, 155] width 238 height 35
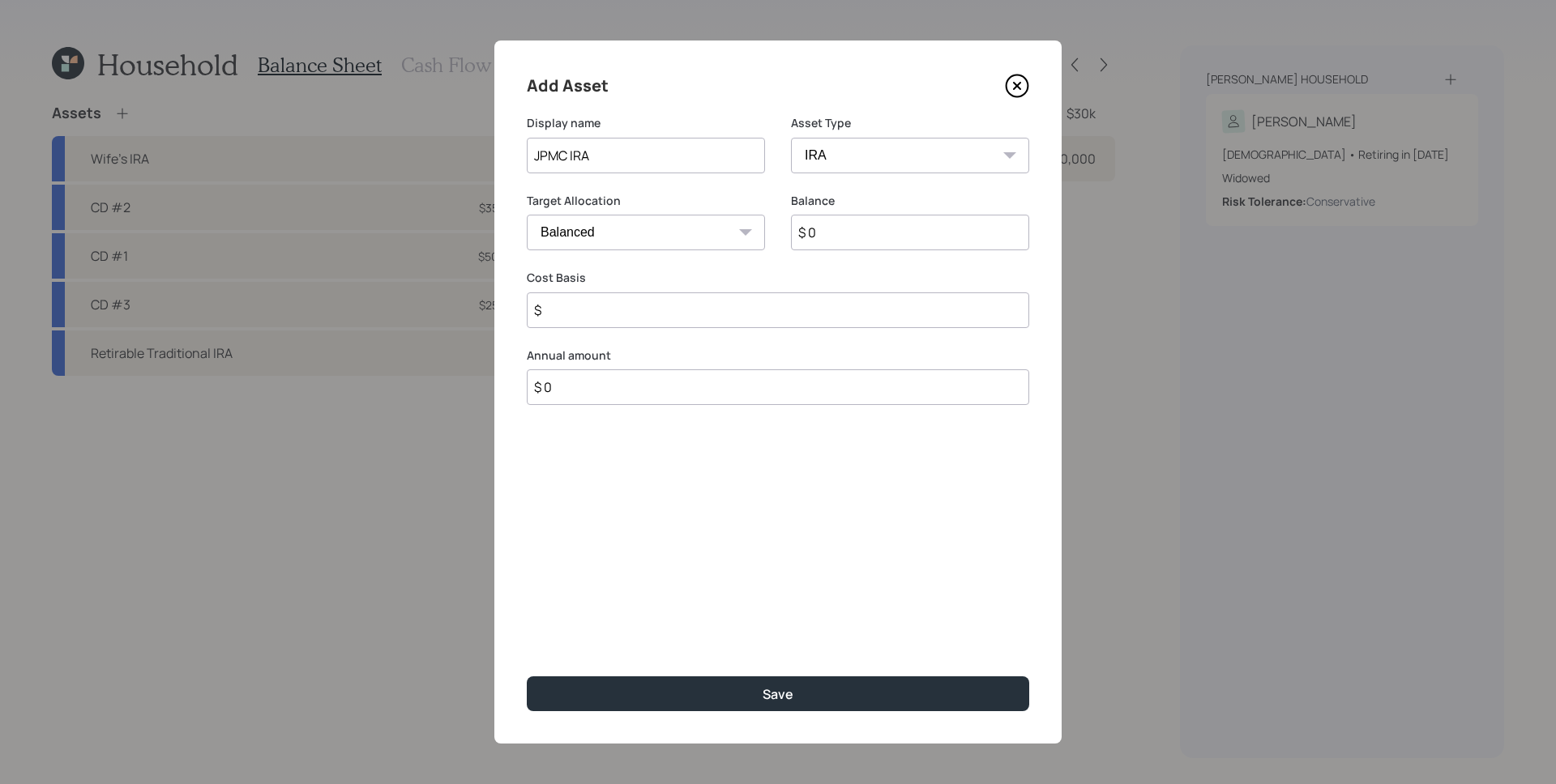
type input "$"
click at [697, 231] on select "Cash Conservative Balanced Aggressive" at bounding box center [645, 231] width 238 height 35
select select "uninvested"
click at [527, 214] on select "Cash Conservative Balanced Aggressive" at bounding box center [645, 231] width 238 height 35
click at [847, 230] on input "$ 0" at bounding box center [909, 231] width 238 height 35
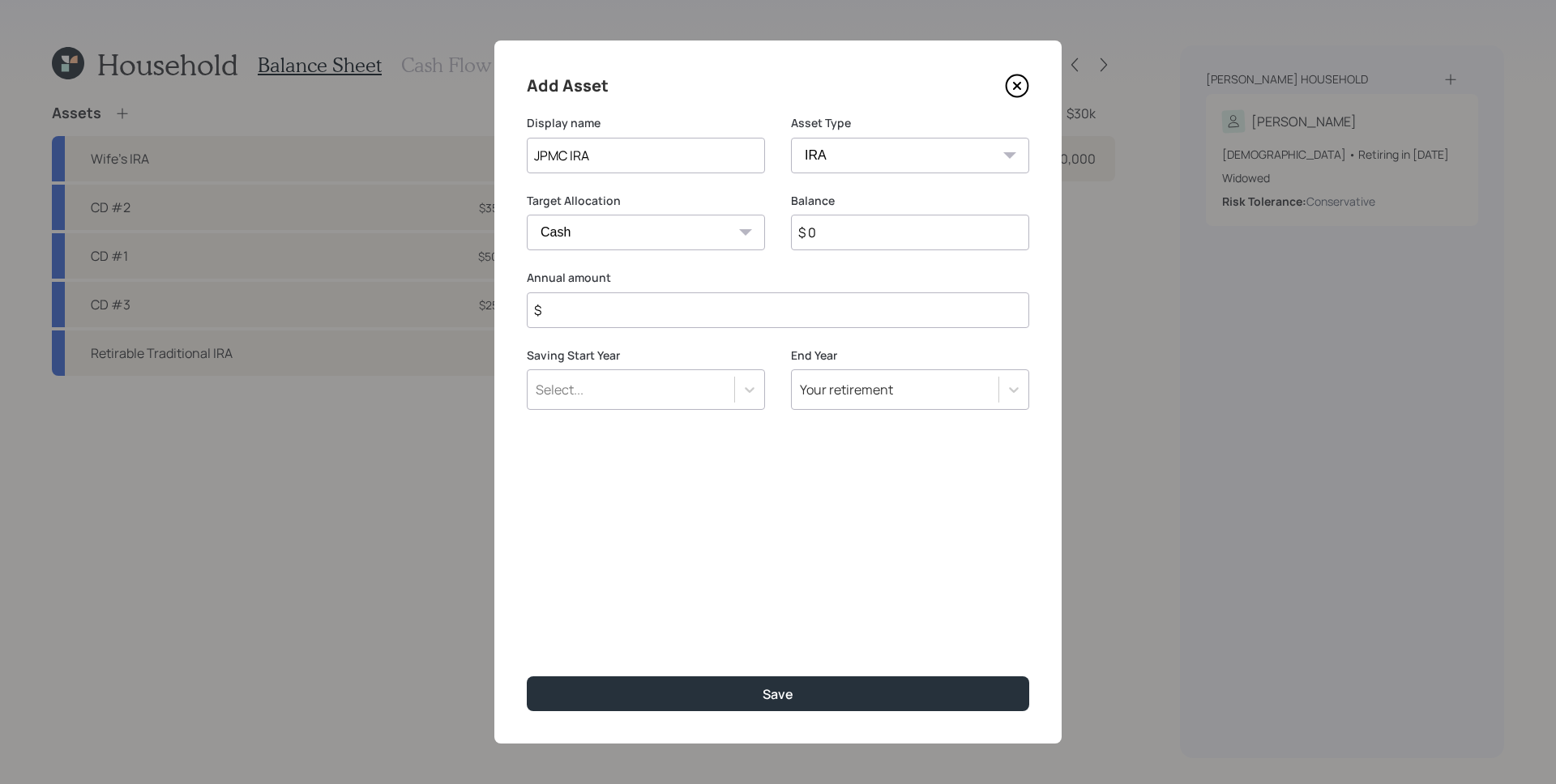
click at [847, 230] on input "$ 0" at bounding box center [909, 231] width 238 height 35
type input "$ 7,000"
type input "$ 0"
click at [527, 676] on button "Save" at bounding box center [777, 694] width 502 height 35
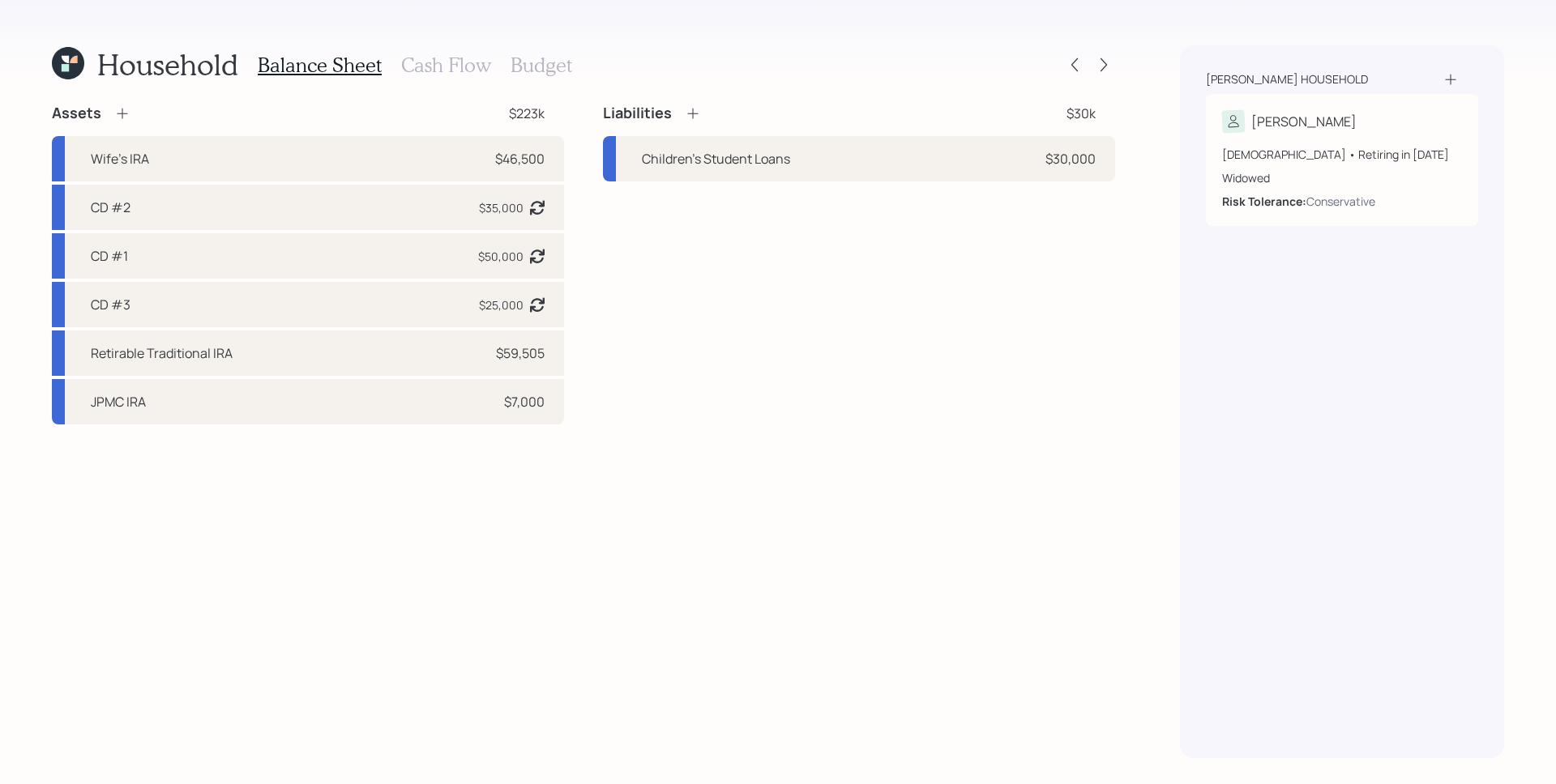
click at [66, 56] on icon at bounding box center [65, 60] width 7 height 7
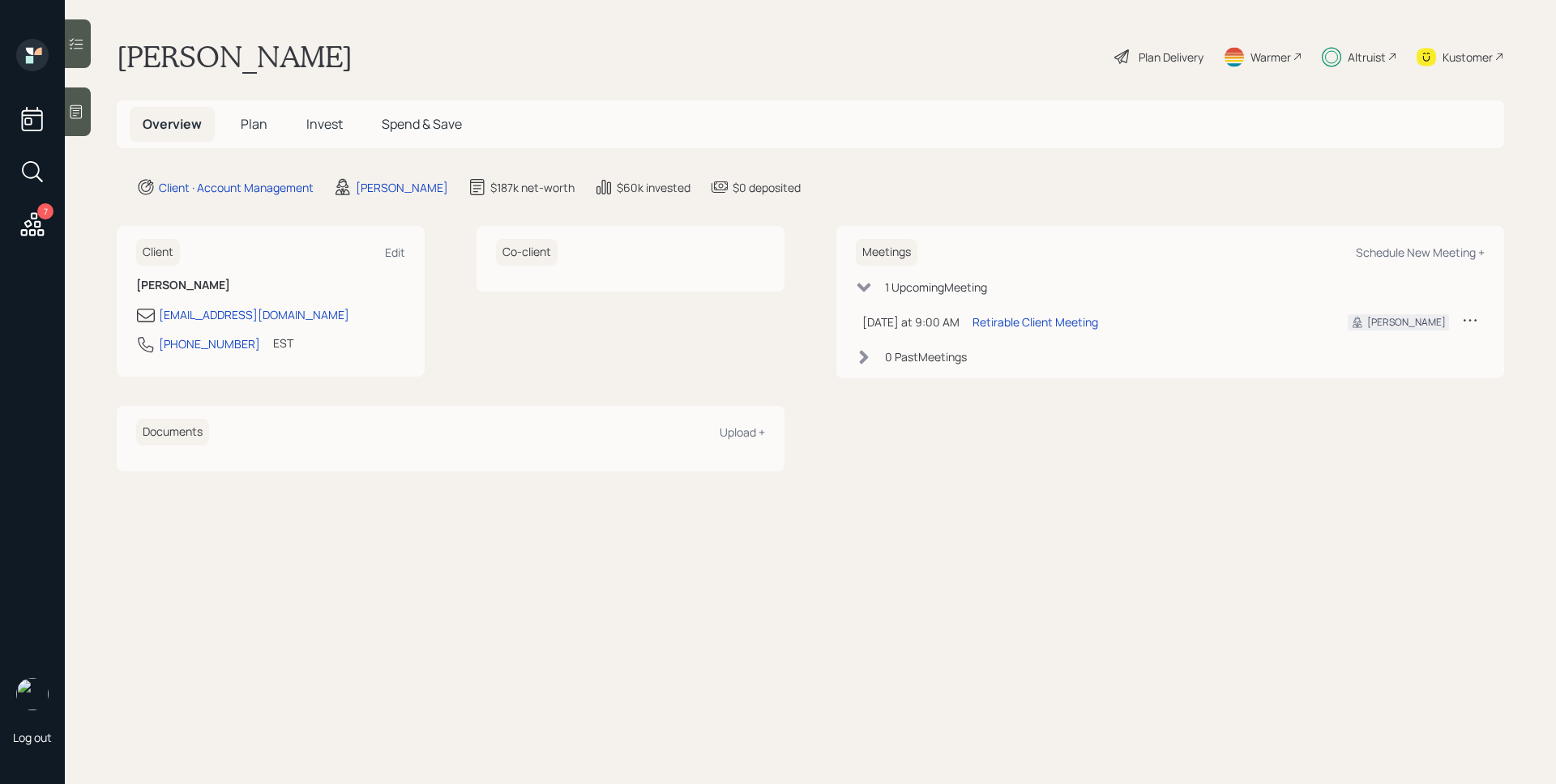
click at [244, 136] on h5 "Plan" at bounding box center [254, 124] width 52 height 35
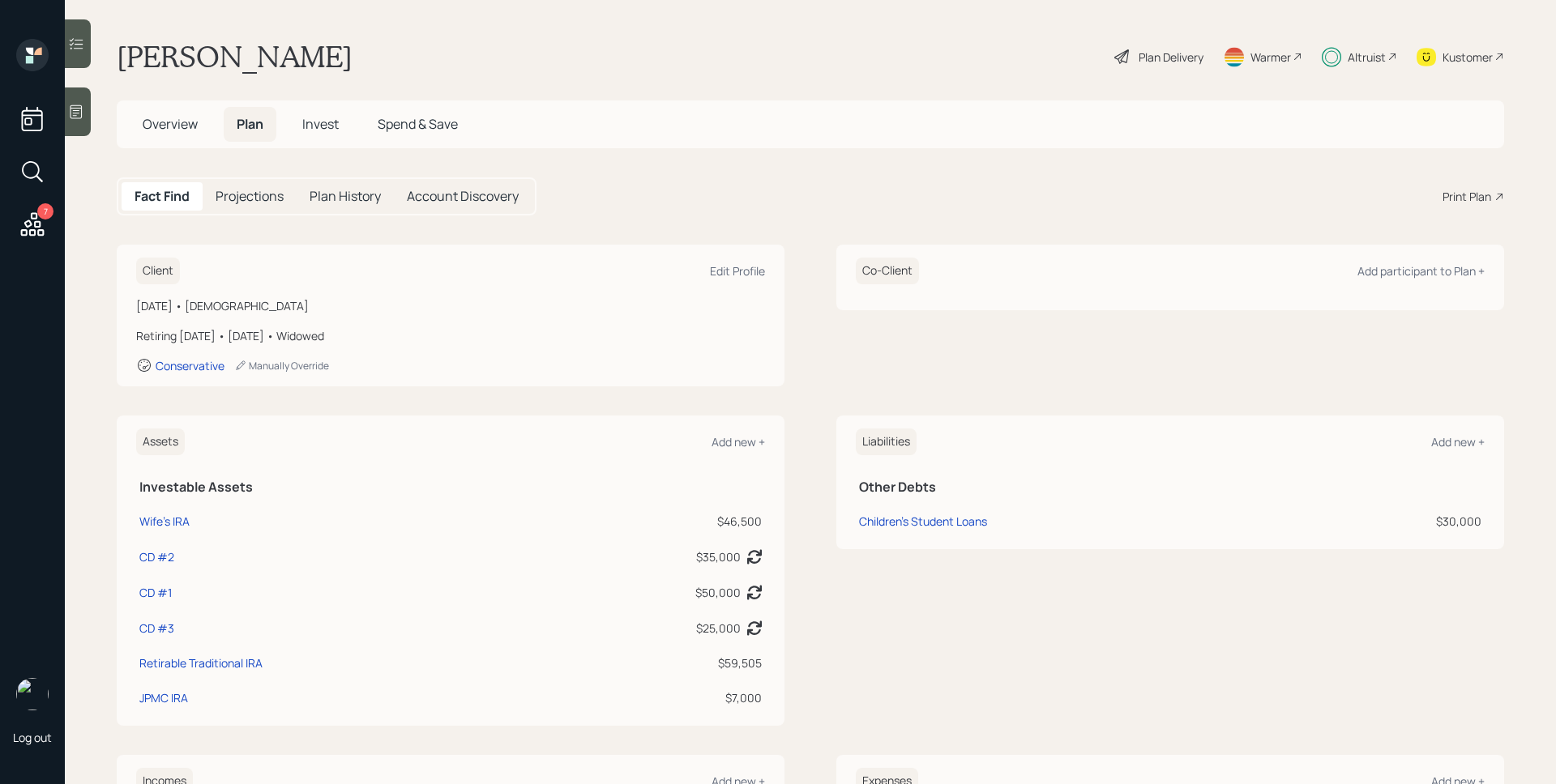
click at [142, 638] on td "CD #3" at bounding box center [337, 625] width 403 height 35
click at [147, 634] on div "CD #3" at bounding box center [157, 628] width 35 height 17
select select "taxable"
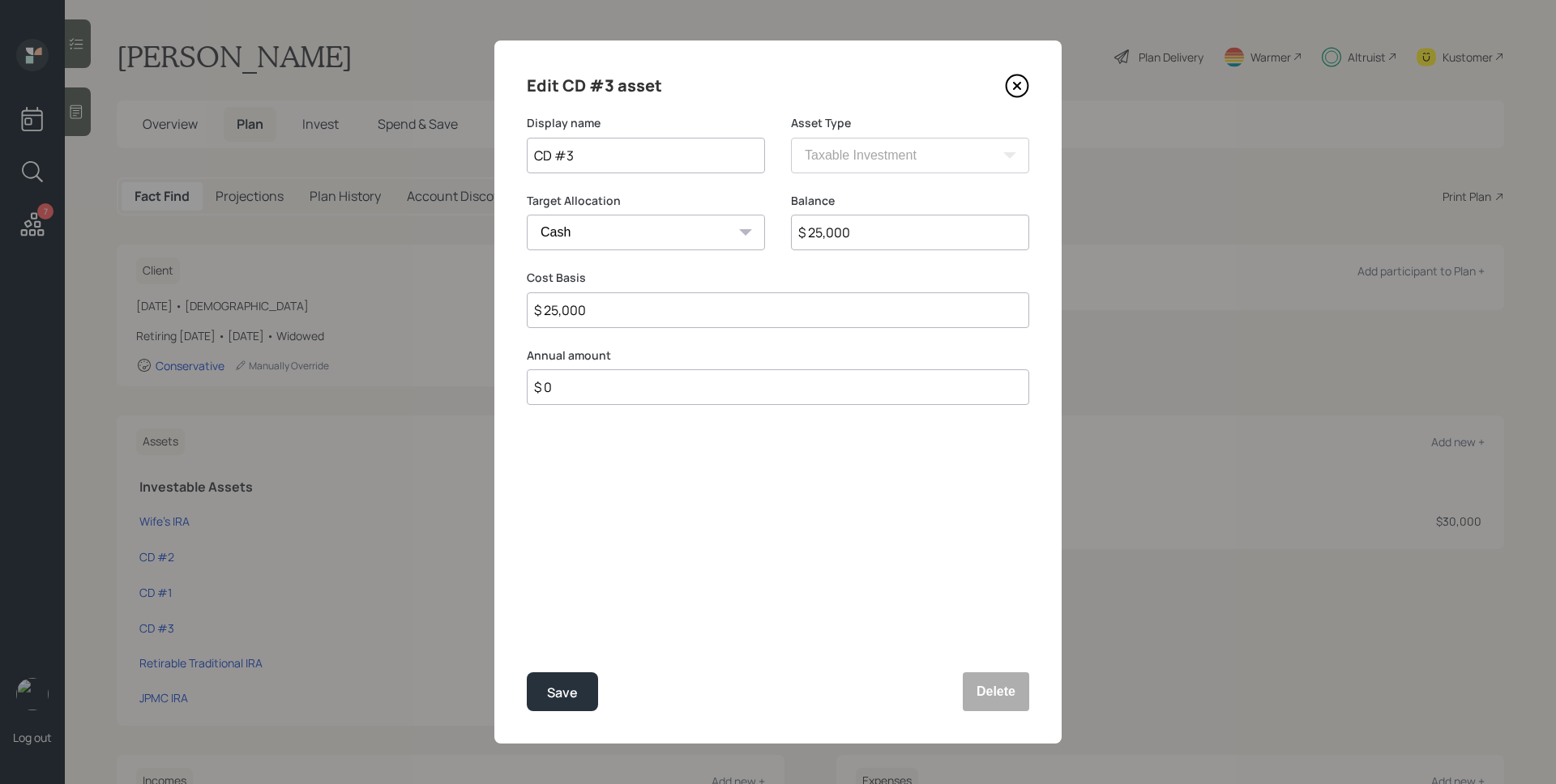
click at [872, 231] on input "$ 25,000" at bounding box center [909, 231] width 238 height 35
type input "$ 2"
type input "$ 27"
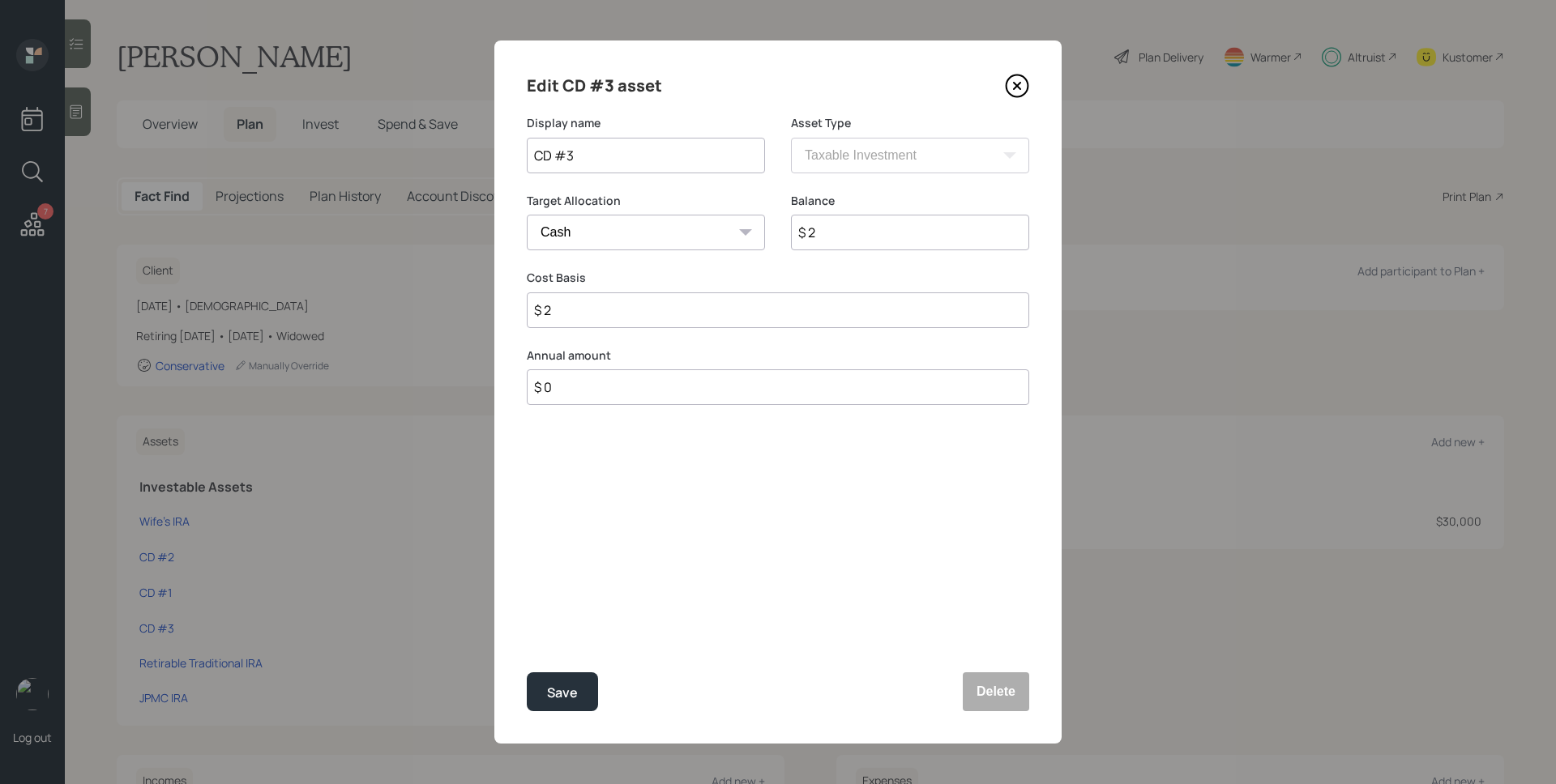
type input "$ 27"
type input "$ 270"
type input "$ 2,700"
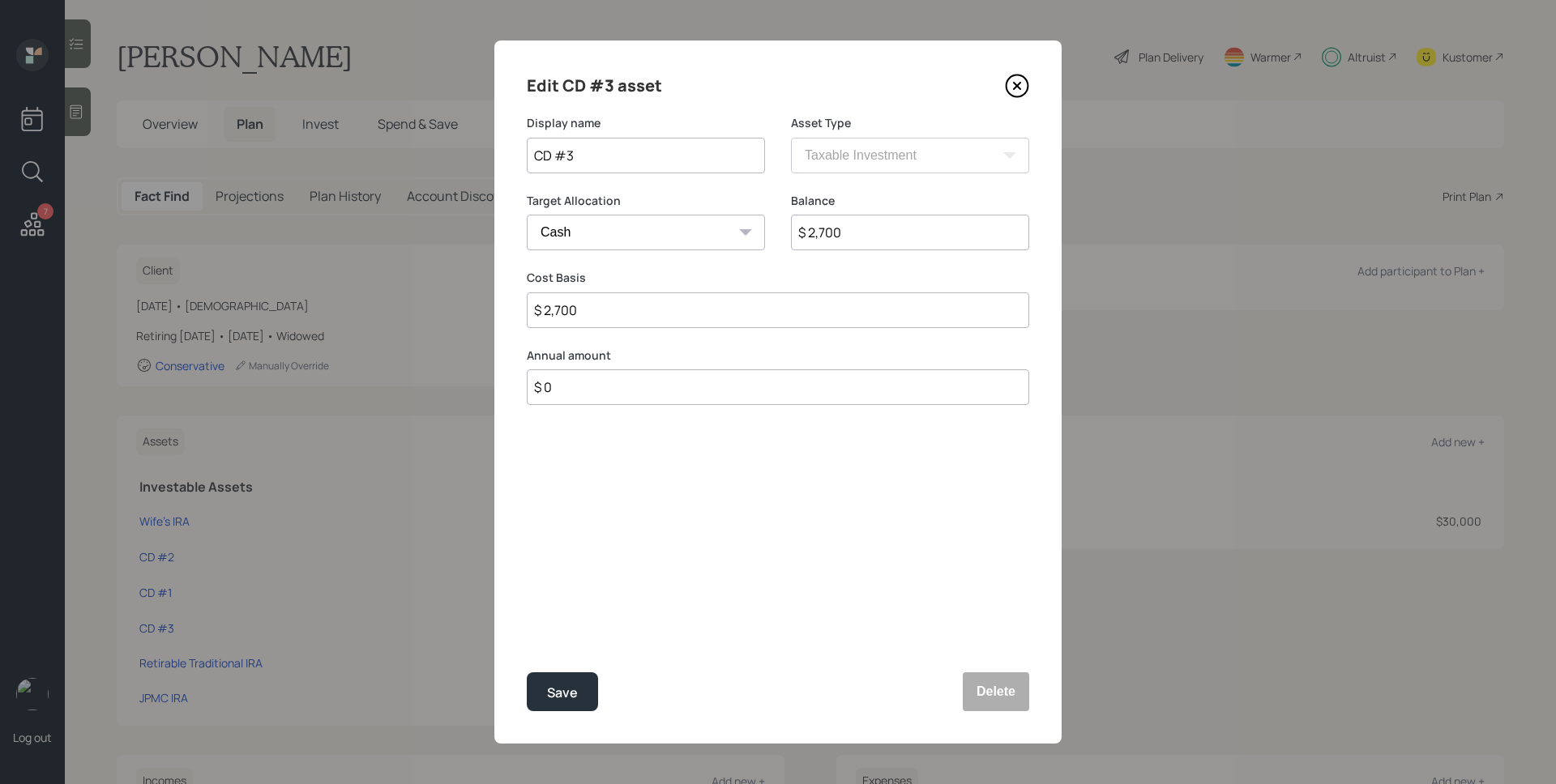
type input "$ 27,000"
click at [527, 672] on button "Save" at bounding box center [562, 691] width 71 height 39
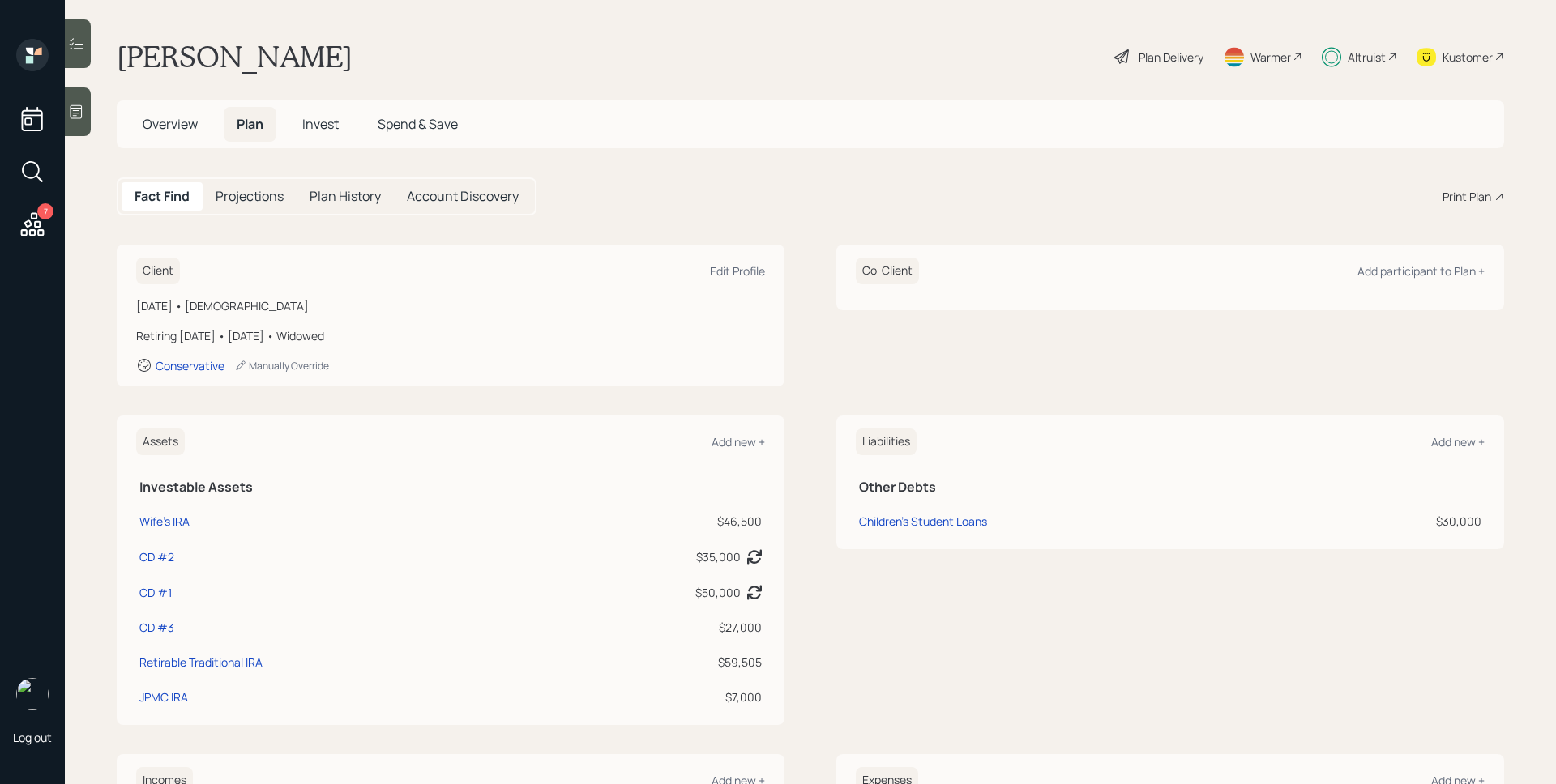
click at [38, 218] on icon at bounding box center [33, 224] width 29 height 29
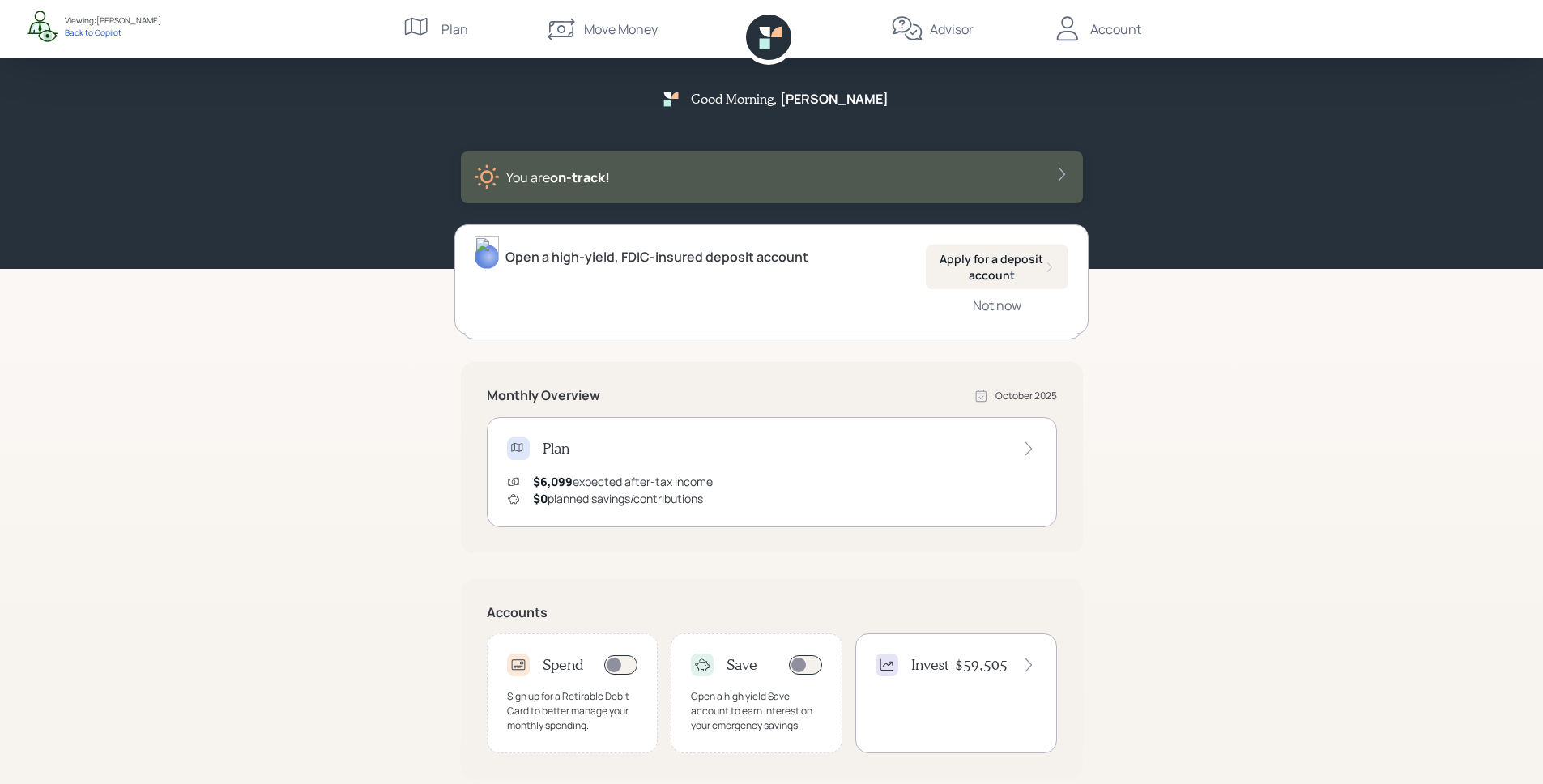
drag, startPoint x: 1398, startPoint y: 480, endPoint x: 1401, endPoint y: 470, distance: 10.4
click at [1401, 473] on div "Good Morning , Pedro You are on‑track! Open a high-yield, FDIC-insured deposit …" at bounding box center [772, 502] width 1543 height 1005
